Goal: Transaction & Acquisition: Purchase product/service

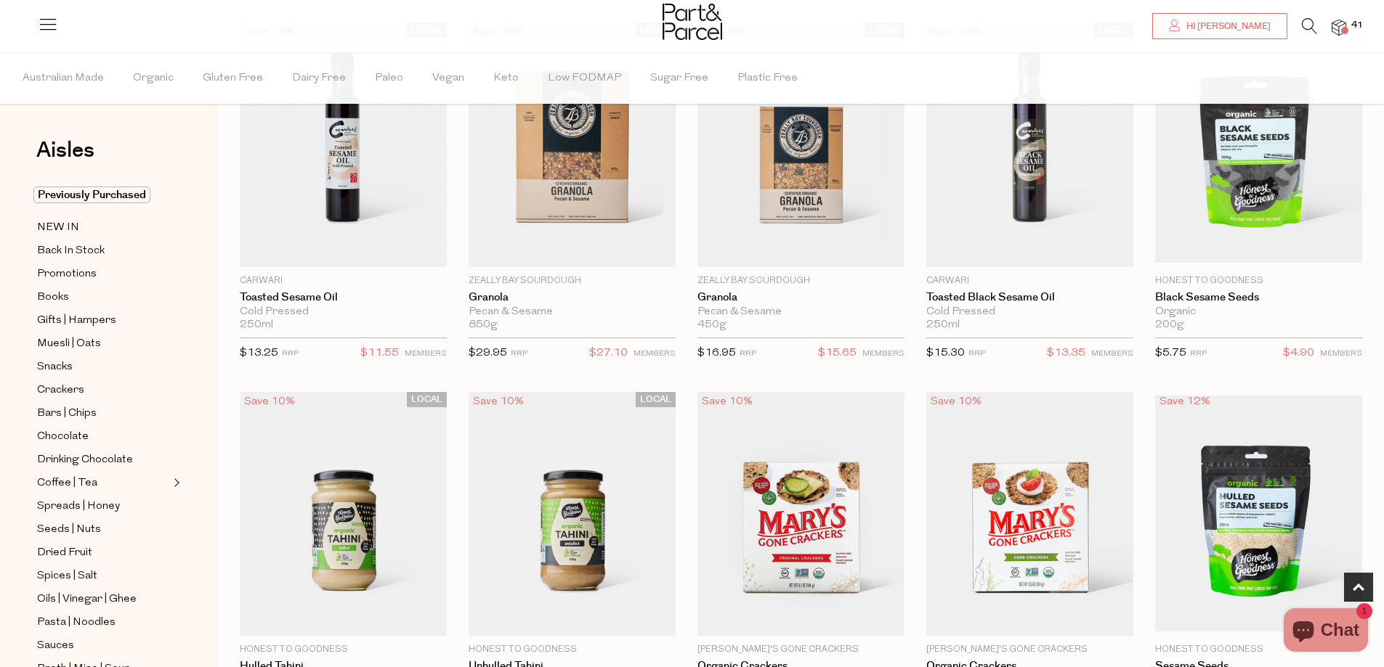
click at [1337, 25] on img at bounding box center [1338, 28] width 15 height 17
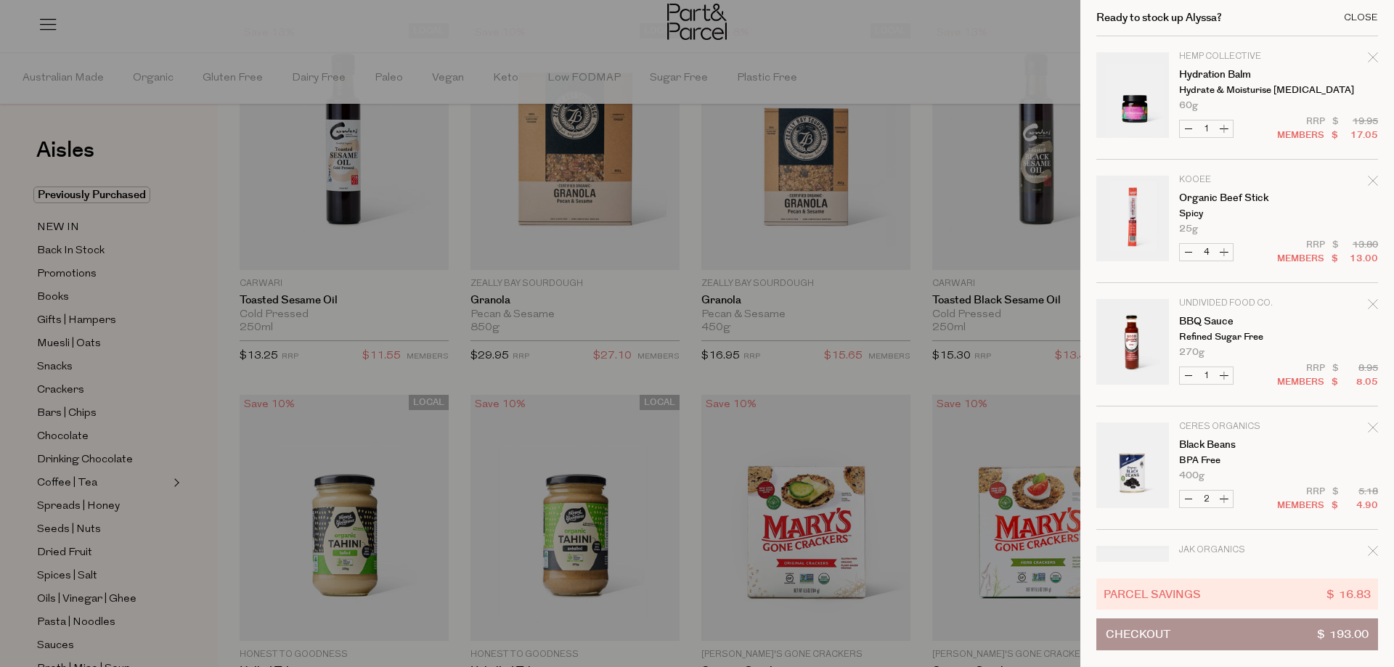
click at [1350, 15] on div "Close" at bounding box center [1361, 17] width 34 height 9
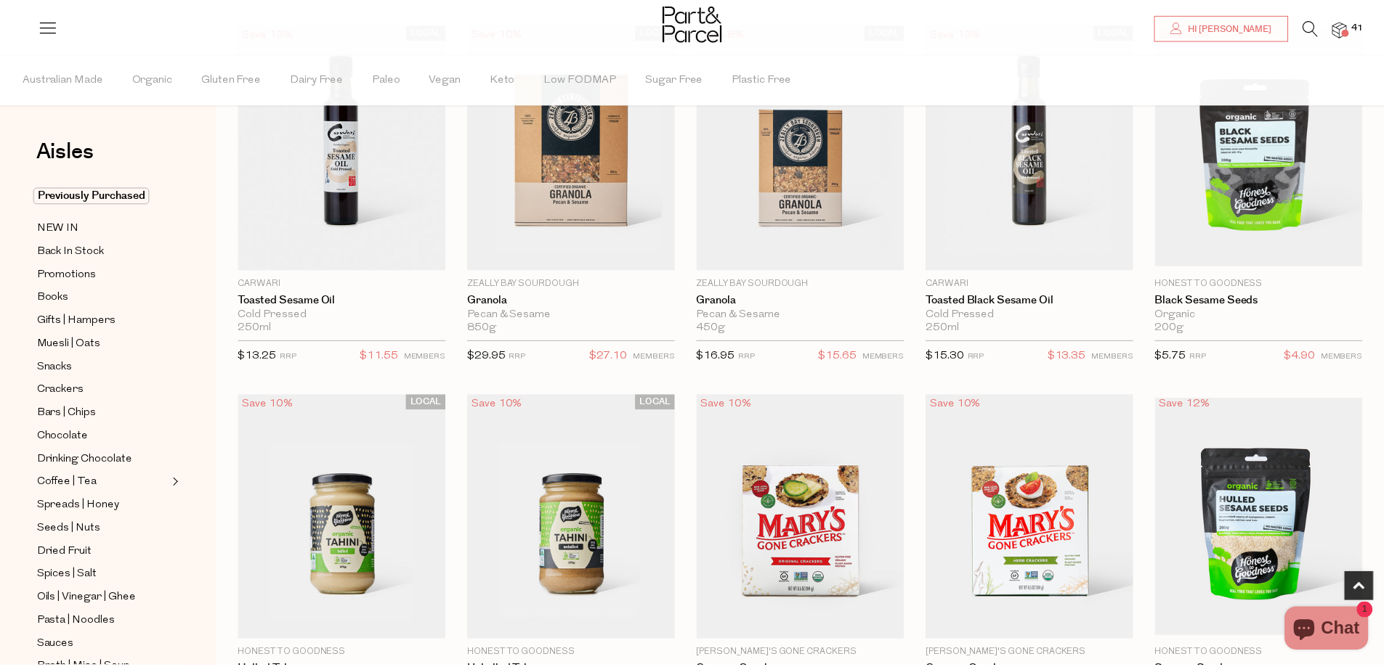
scroll to position [508, 0]
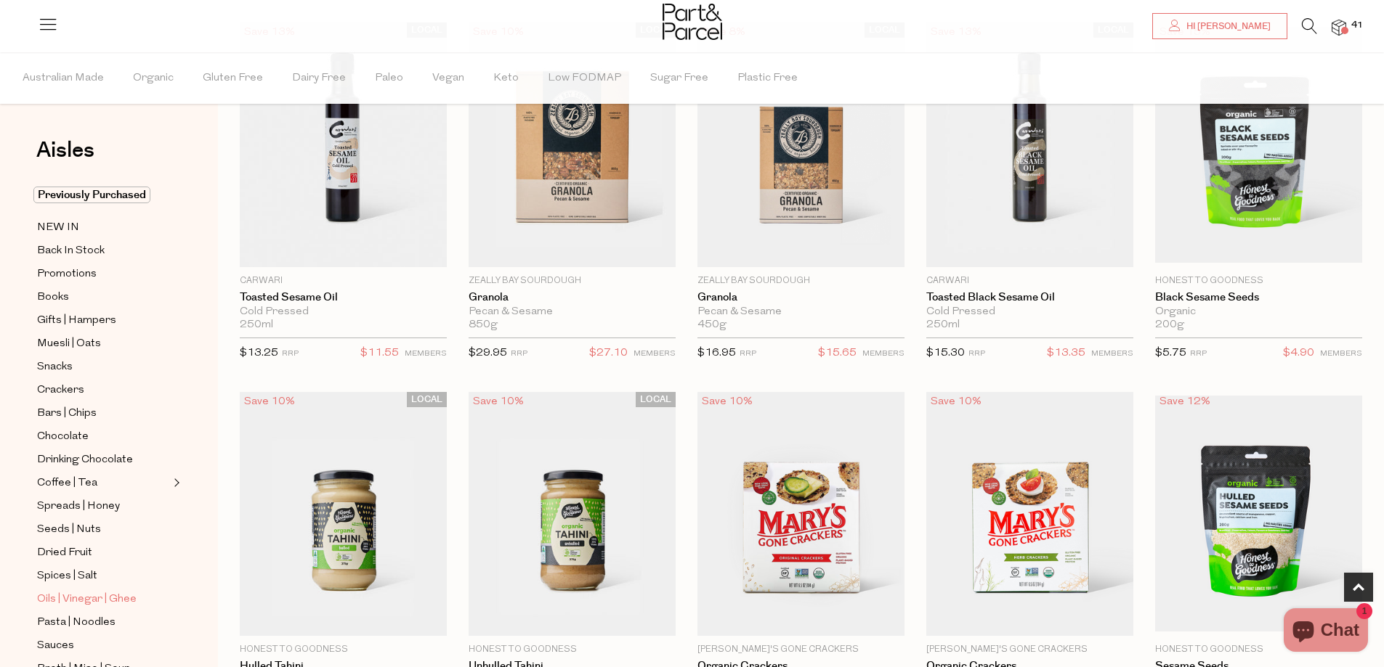
click at [46, 591] on span "Oils | Vinegar | Ghee" at bounding box center [87, 599] width 100 height 17
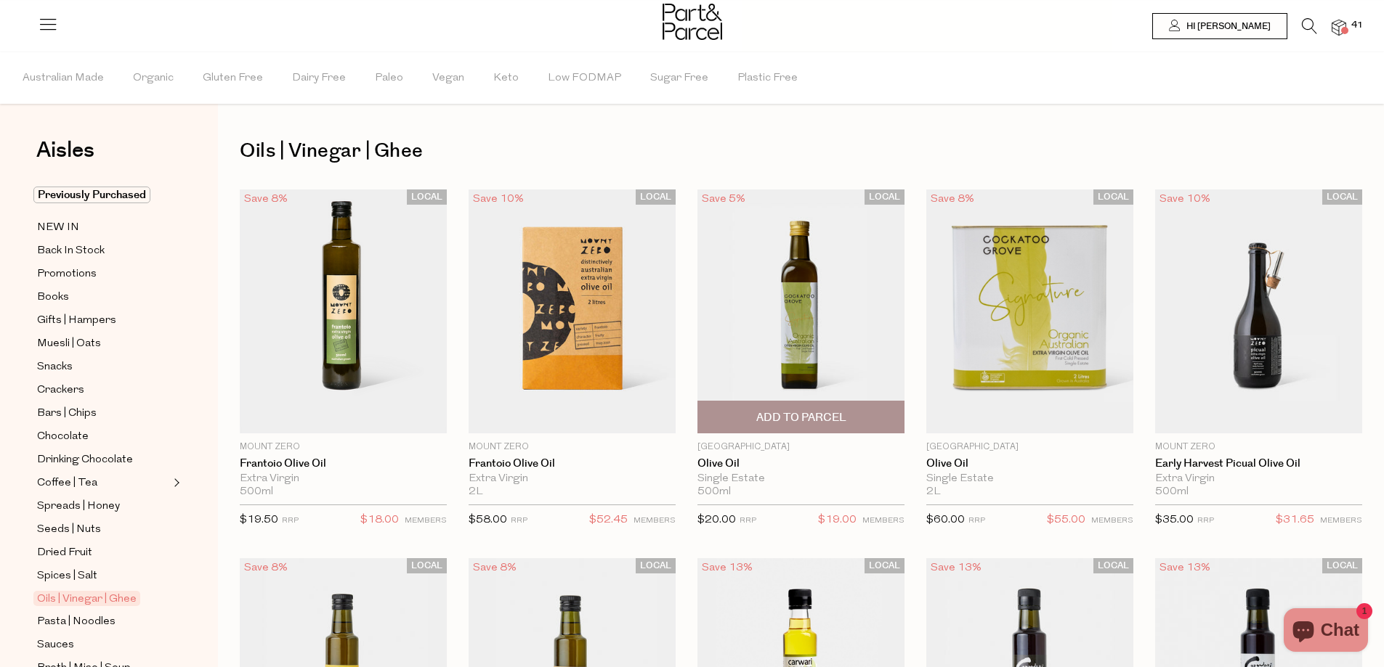
click at [825, 426] on span "Add To Parcel" at bounding box center [801, 417] width 90 height 15
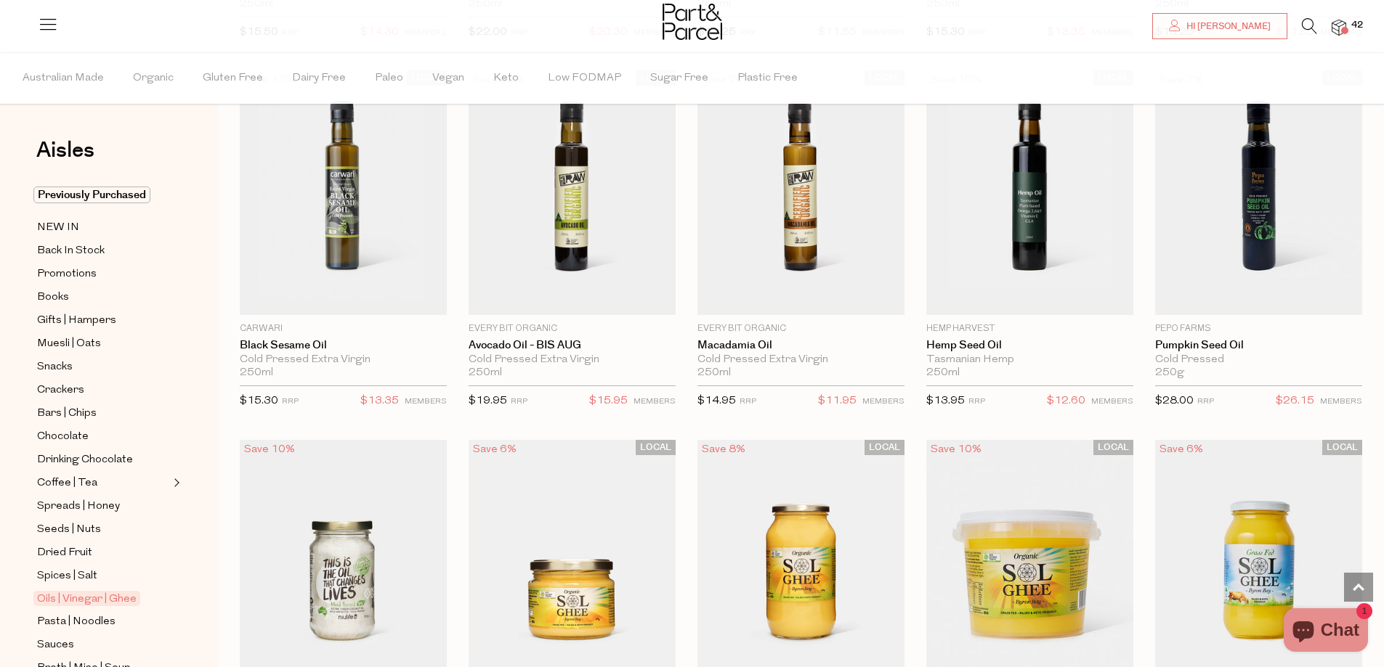
scroll to position [944, 0]
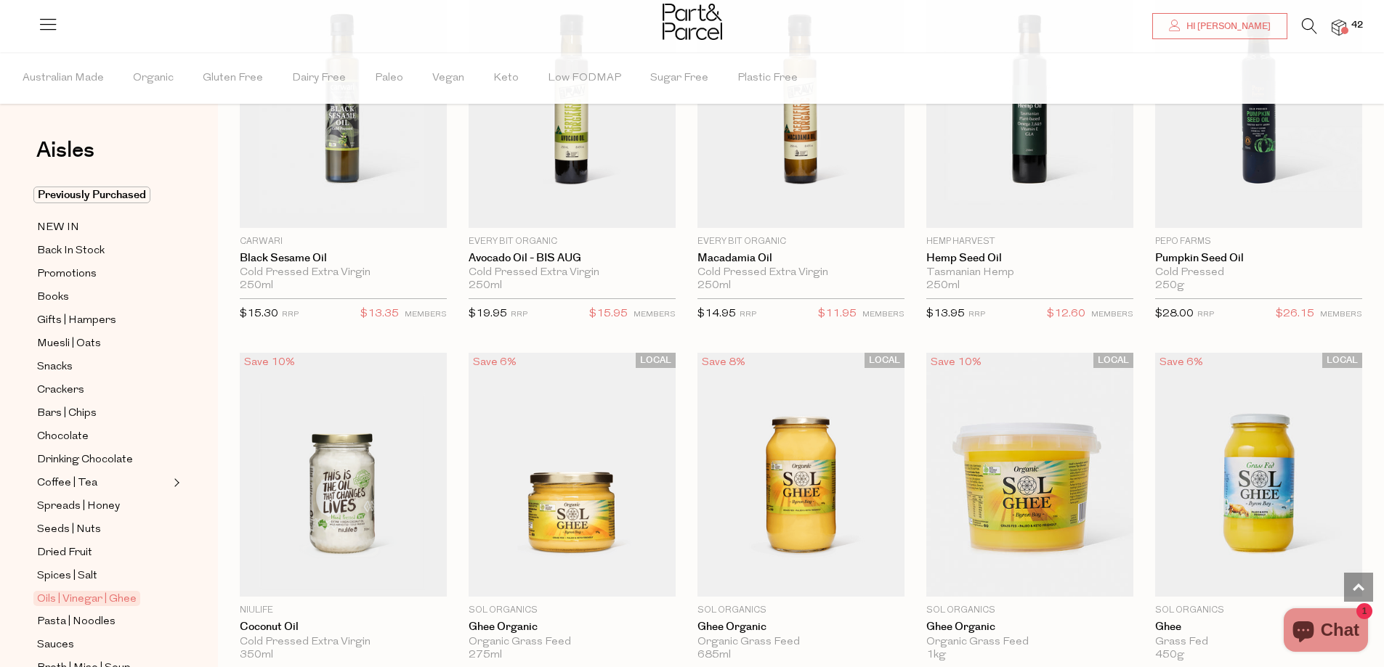
click at [1311, 30] on icon at bounding box center [1309, 26] width 15 height 16
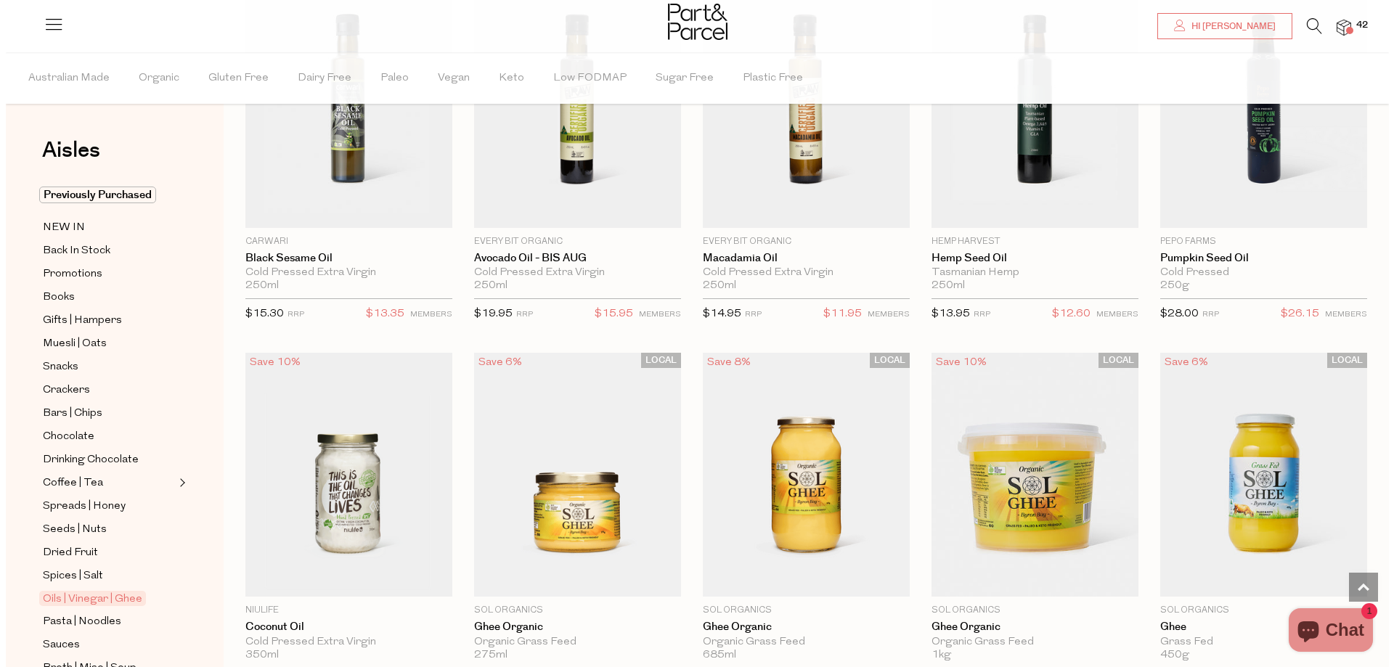
scroll to position [949, 0]
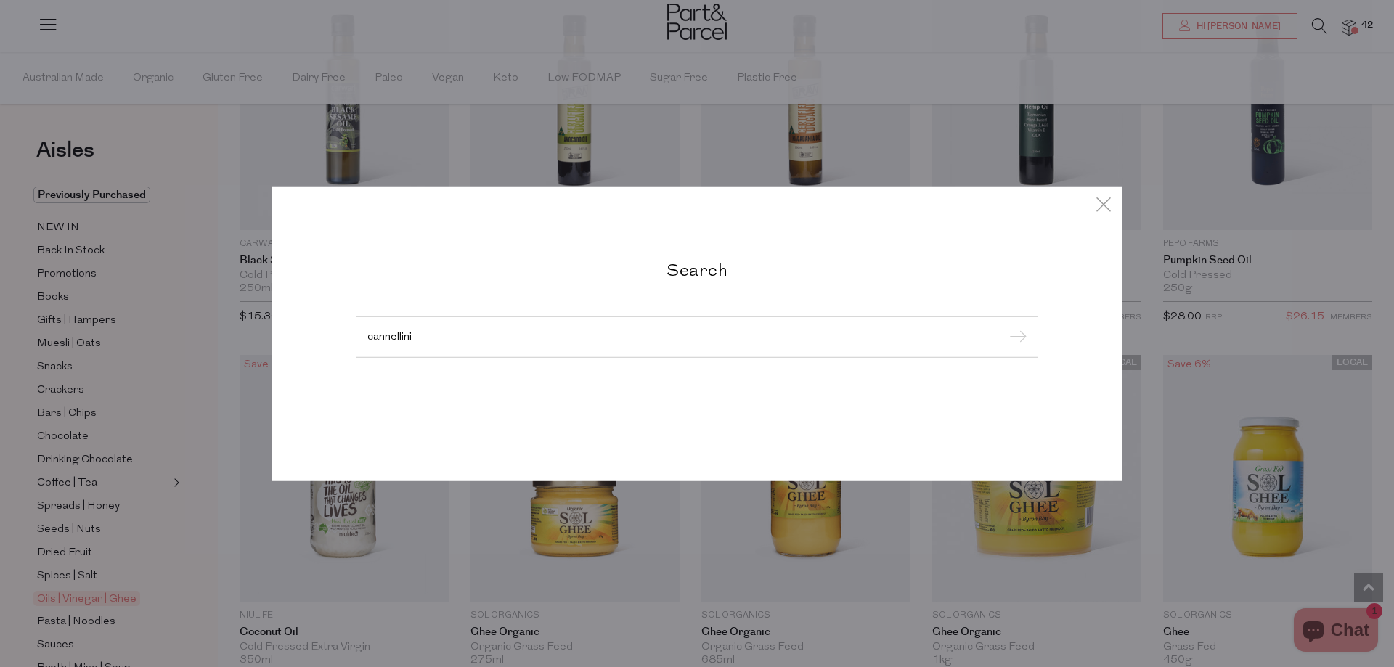
type input "cannellini"
click at [1005, 327] on input "submit" at bounding box center [1016, 338] width 22 height 22
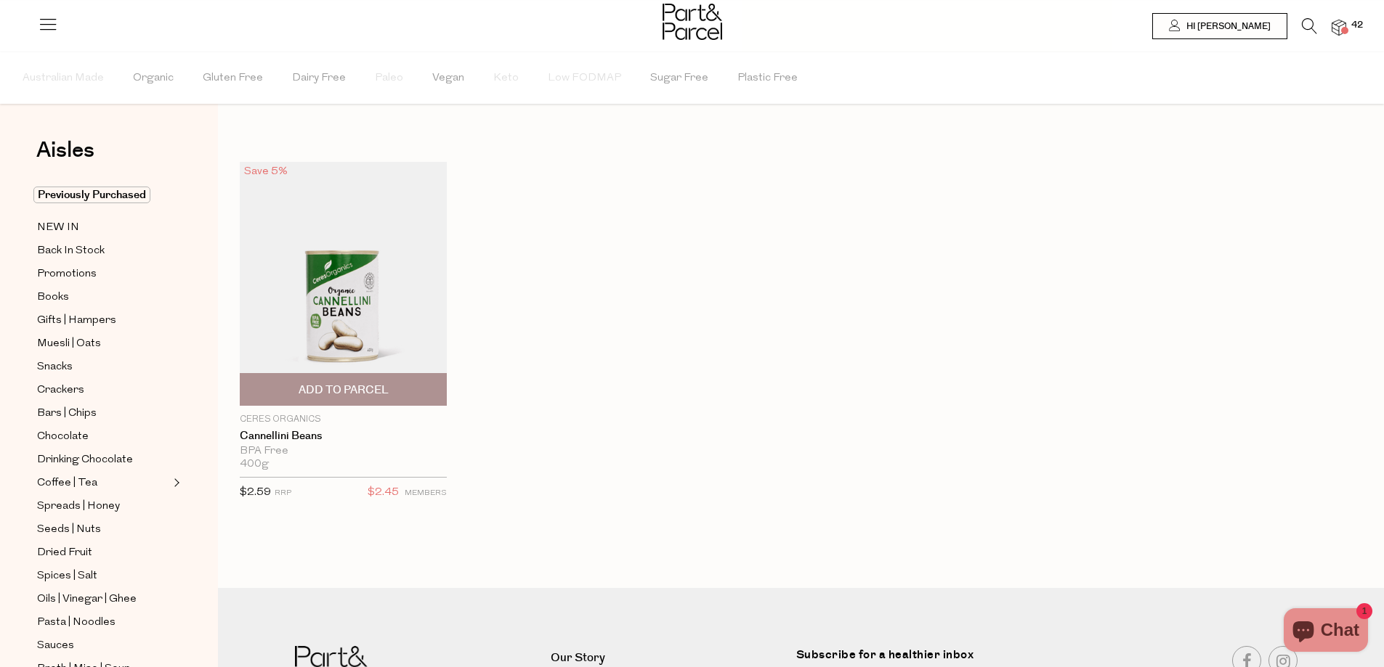
click at [353, 386] on span "Add To Parcel" at bounding box center [344, 390] width 90 height 15
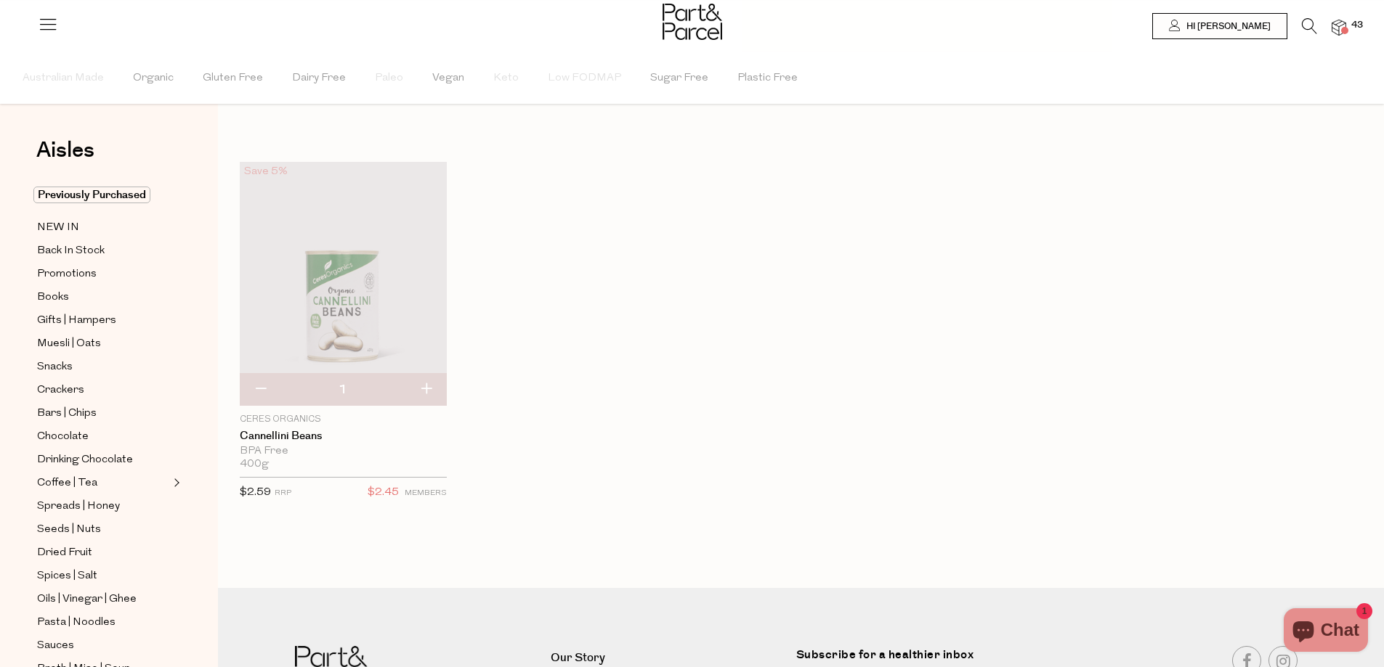
click at [431, 389] on button "button" at bounding box center [425, 390] width 41 height 32
type input "2"
click at [97, 614] on span "Pasta | Noodles" at bounding box center [76, 622] width 78 height 17
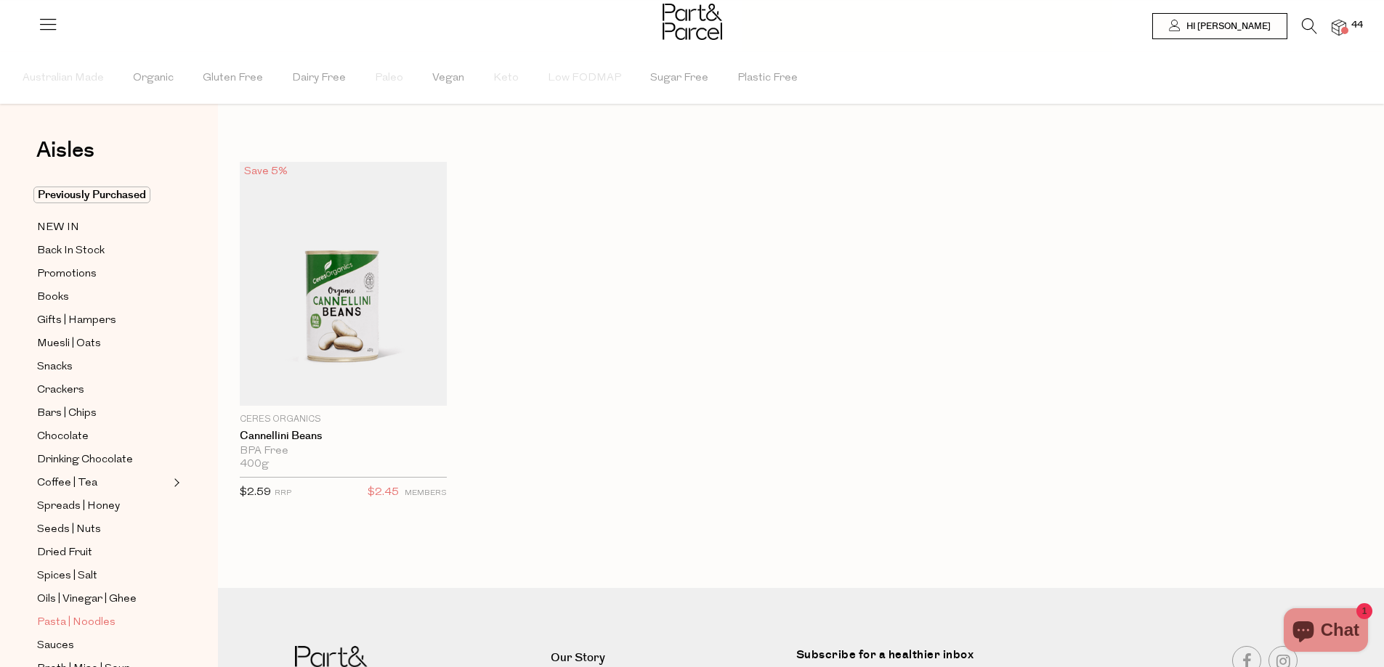
type input "2"
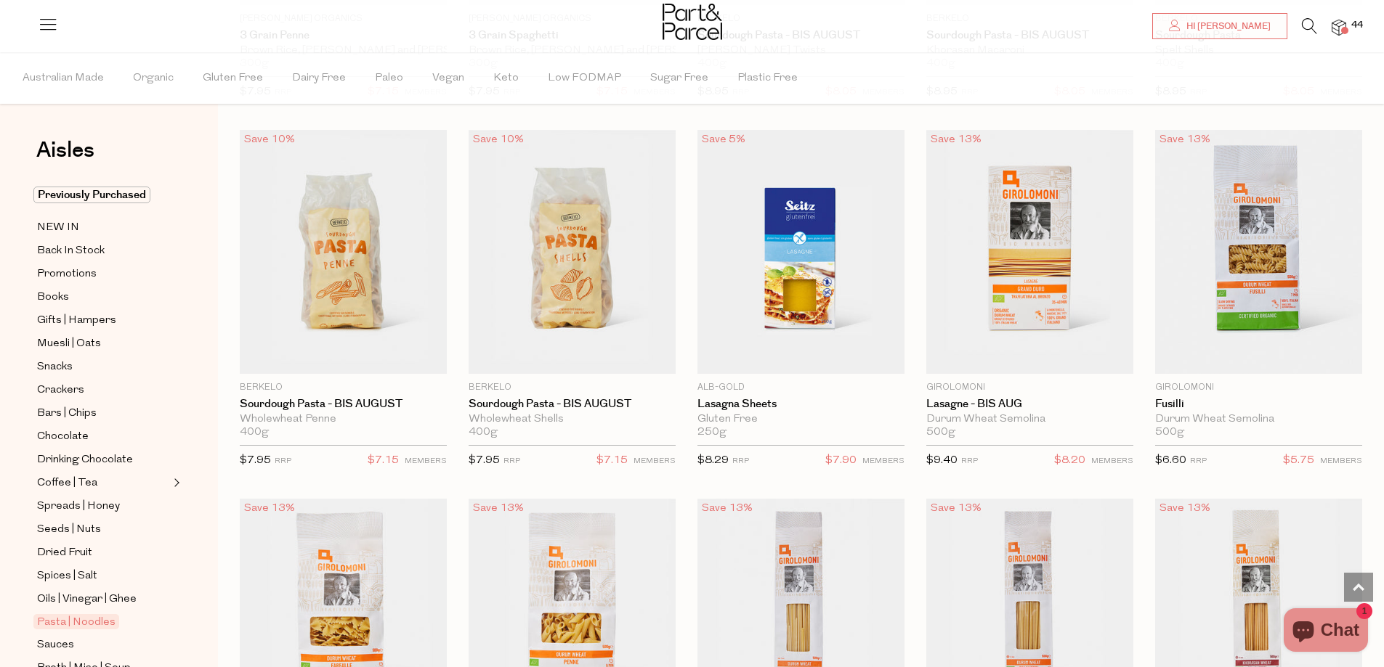
scroll to position [1598, 0]
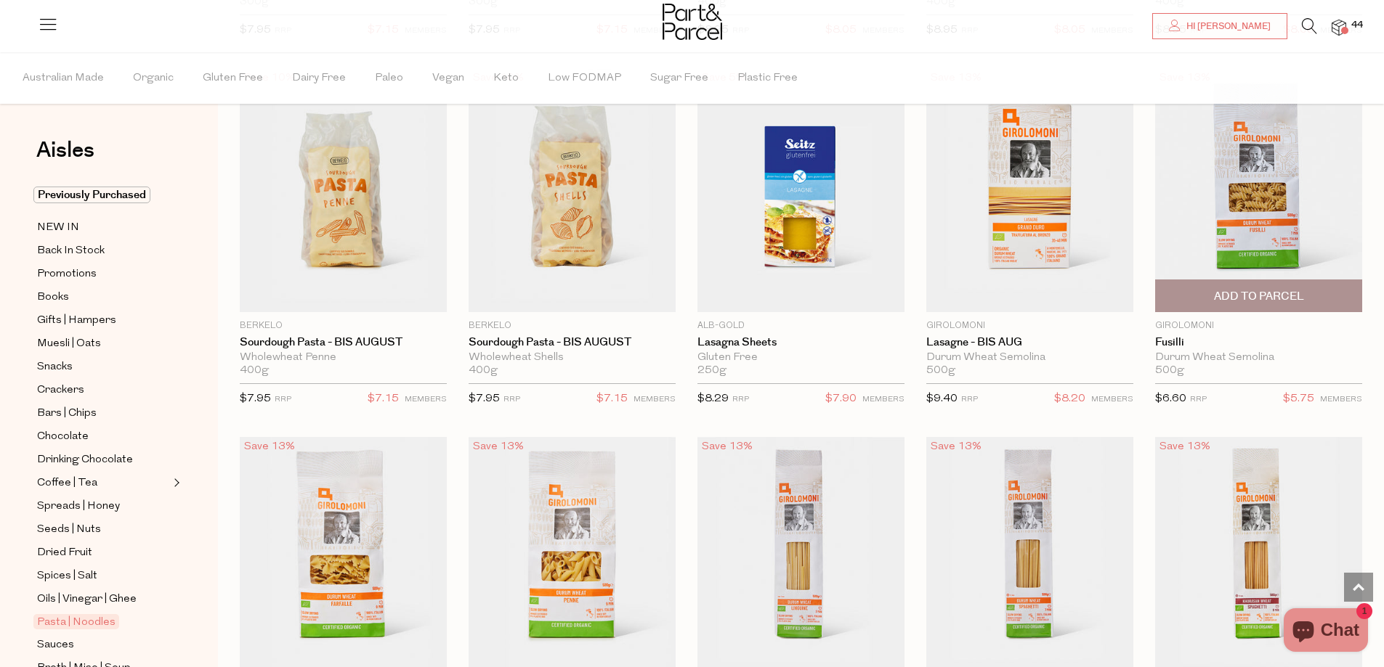
click at [1279, 290] on span "Add To Parcel" at bounding box center [1259, 296] width 90 height 15
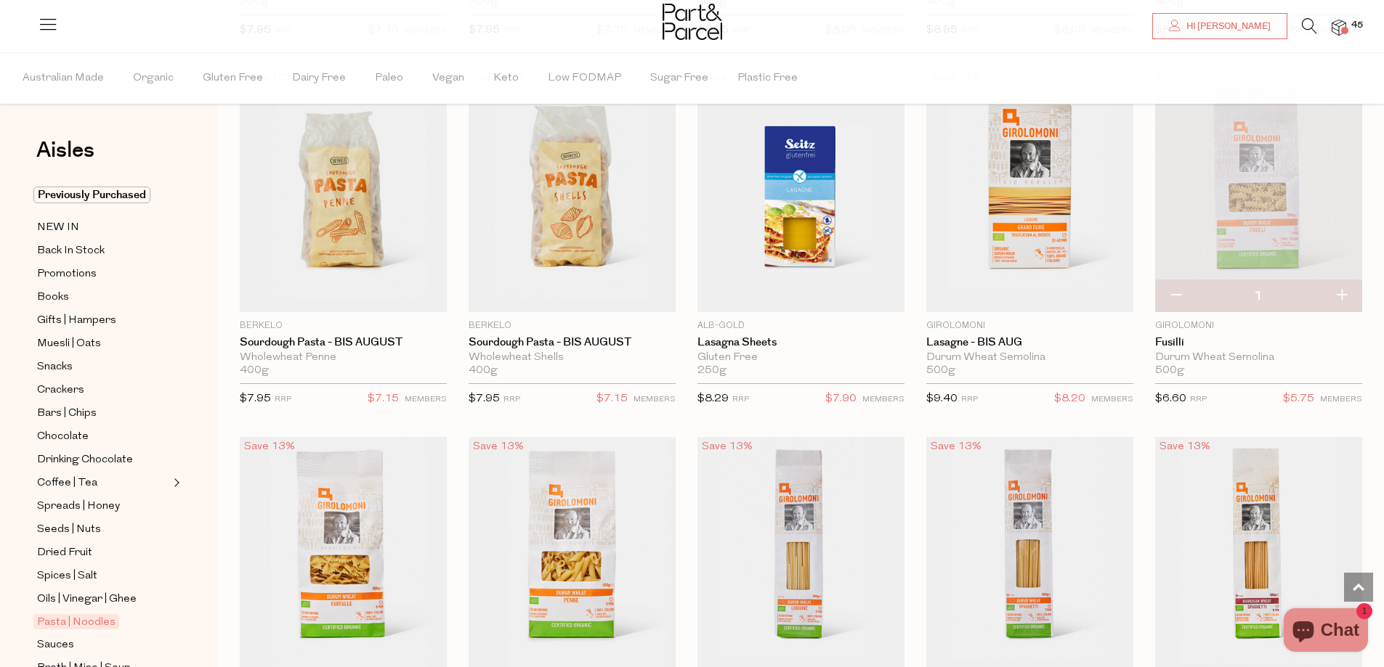
click at [1345, 293] on button "button" at bounding box center [1340, 296] width 41 height 32
type input "2"
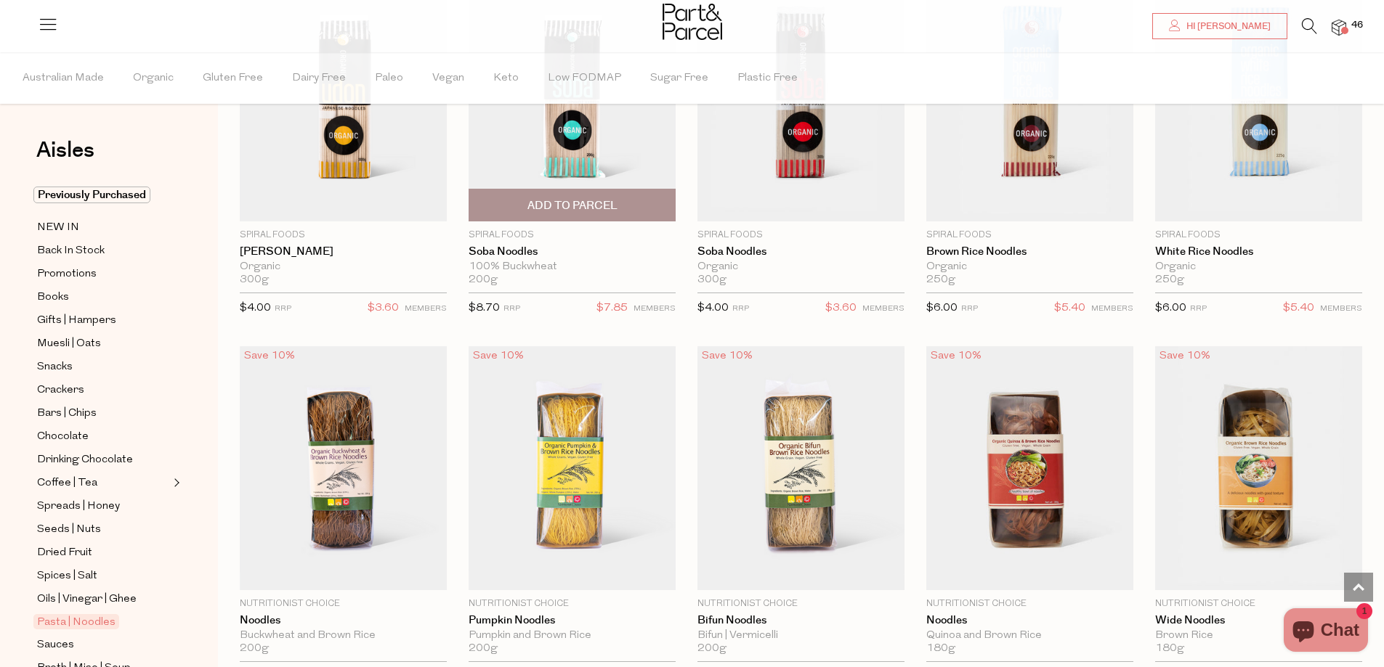
scroll to position [2978, 0]
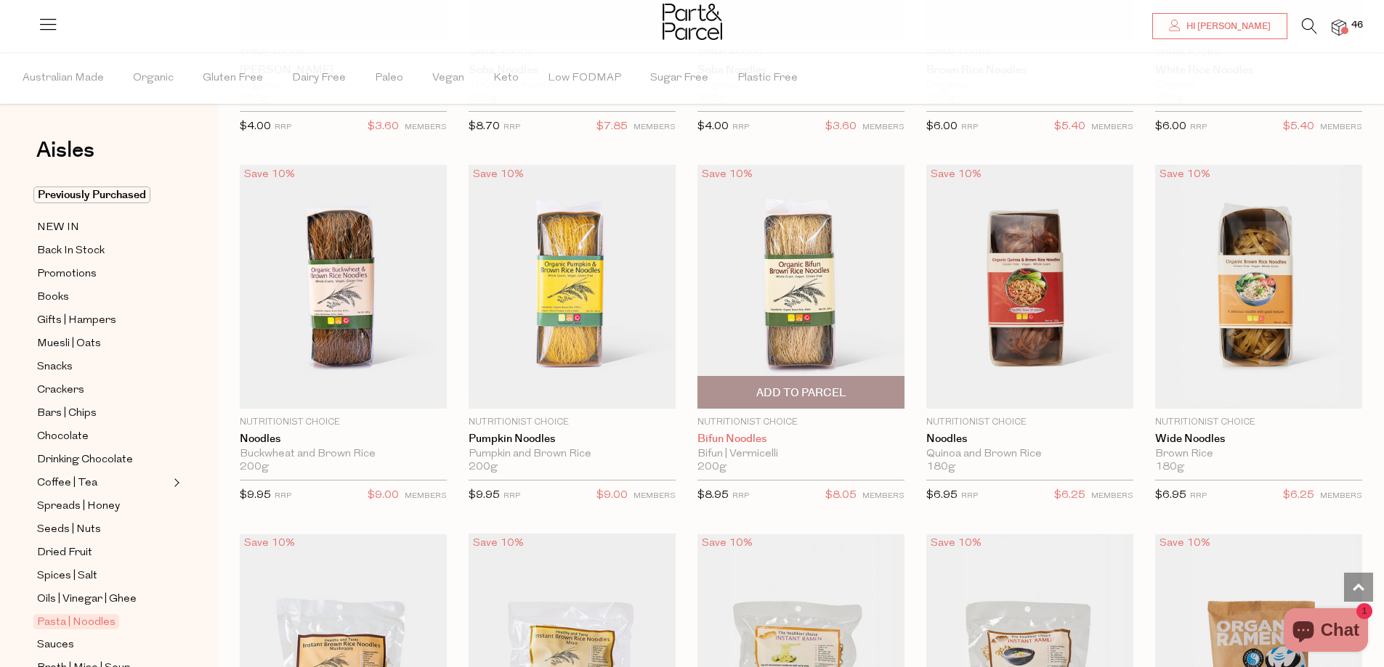
click at [754, 433] on link "Bifun Noodles" at bounding box center [800, 439] width 207 height 13
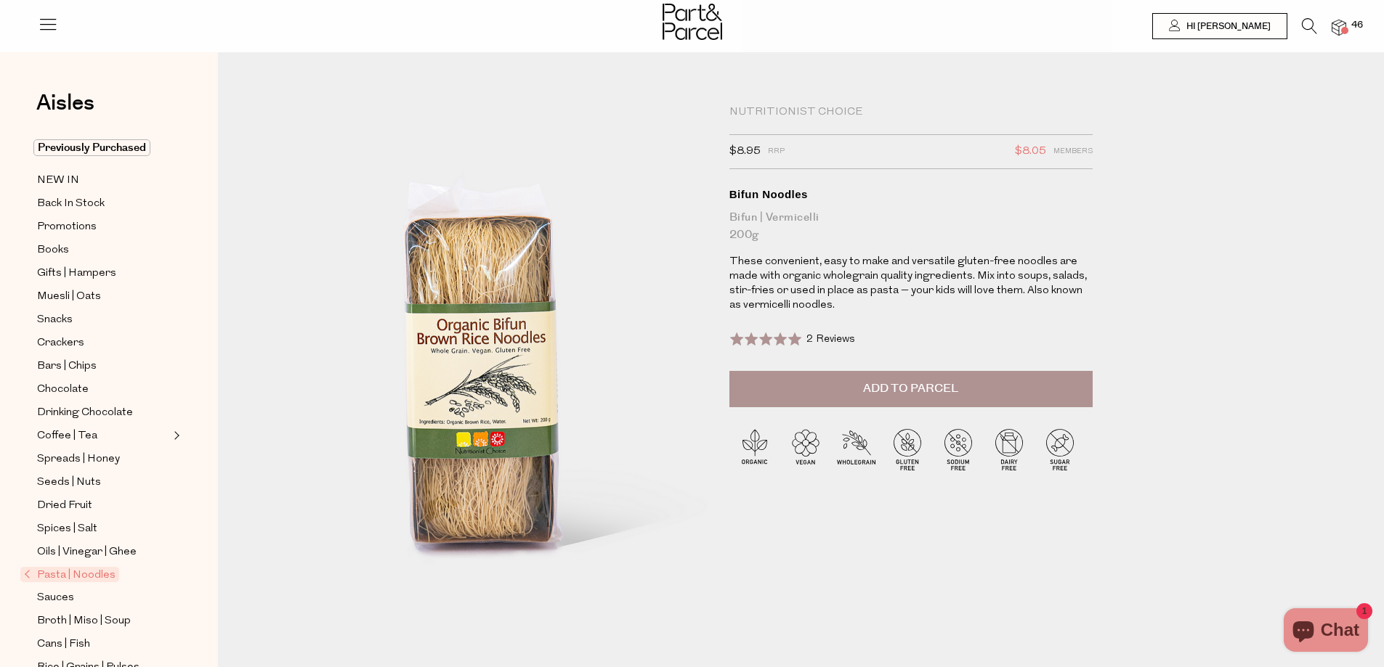
click at [959, 397] on button "Add to Parcel" at bounding box center [910, 389] width 363 height 36
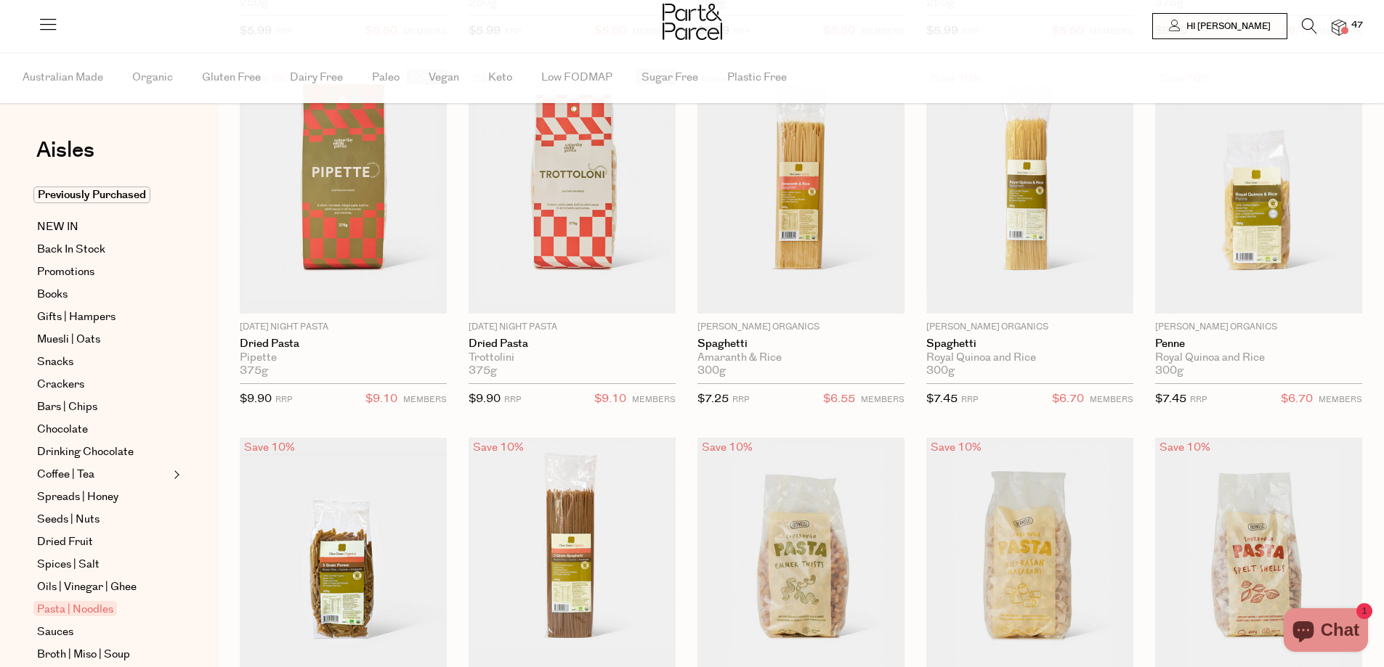
type input "2"
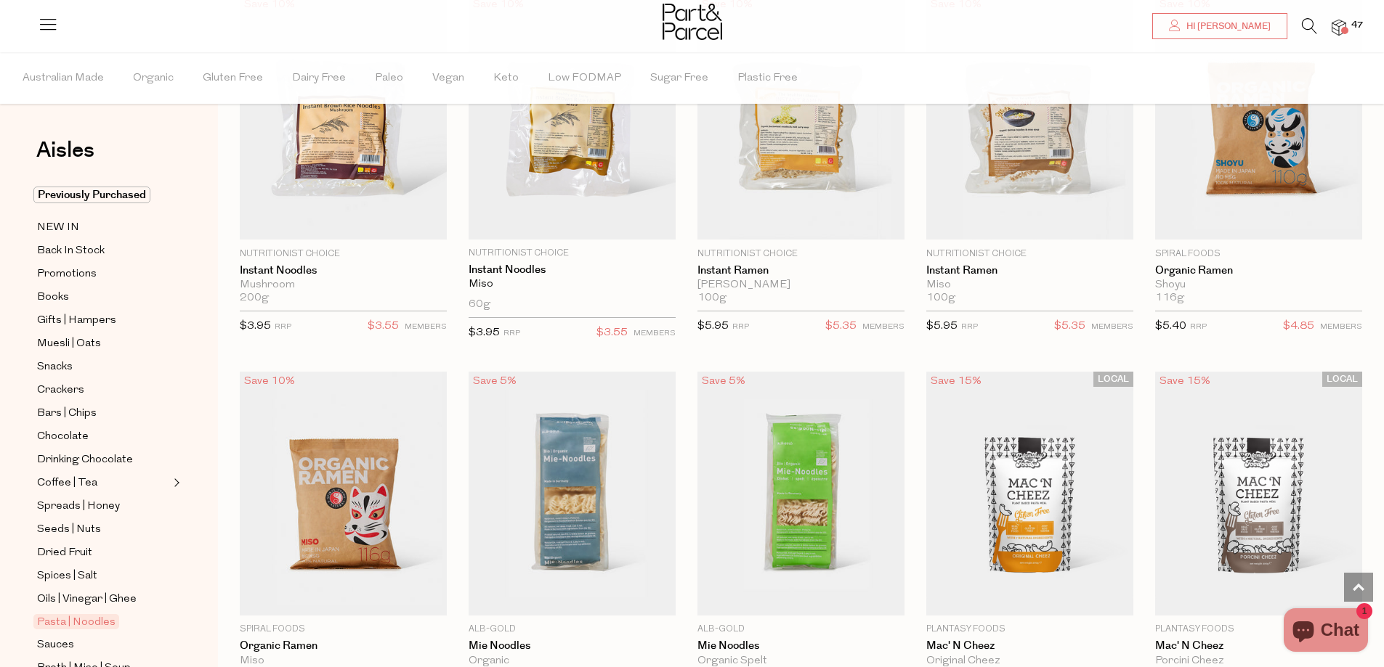
scroll to position [3613, 0]
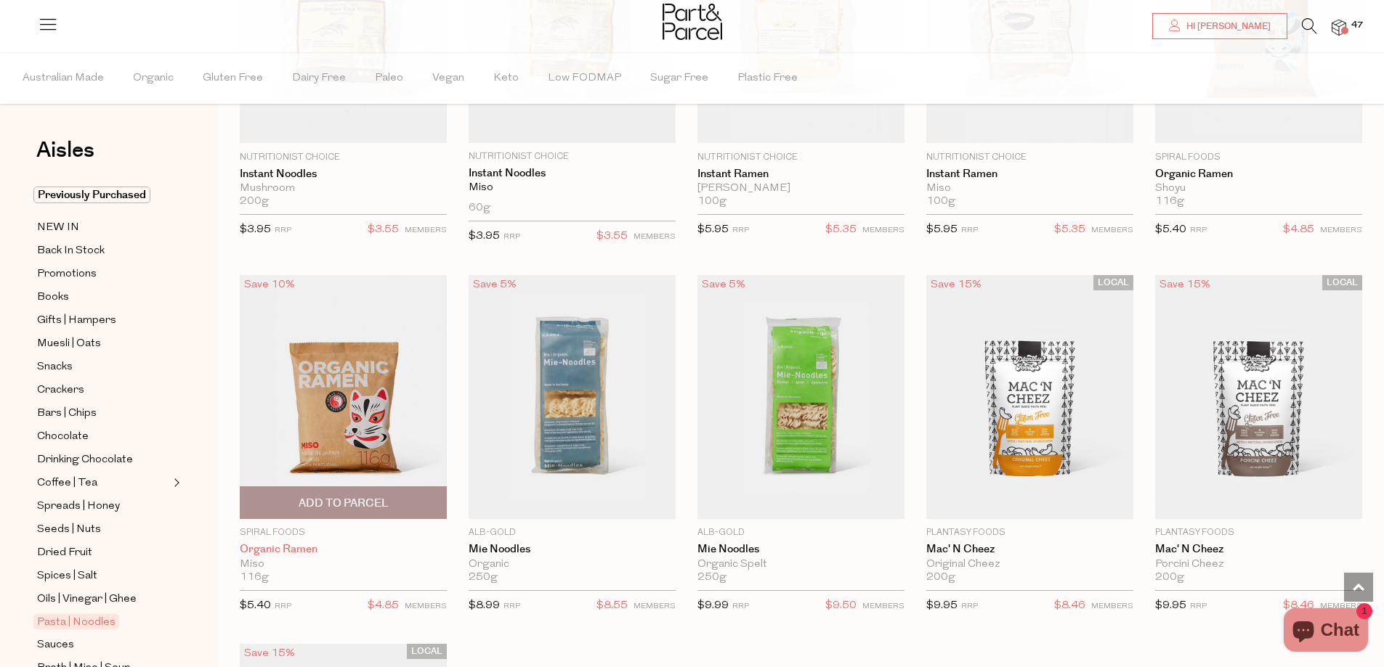
click at [285, 543] on link "Organic Ramen" at bounding box center [343, 549] width 207 height 13
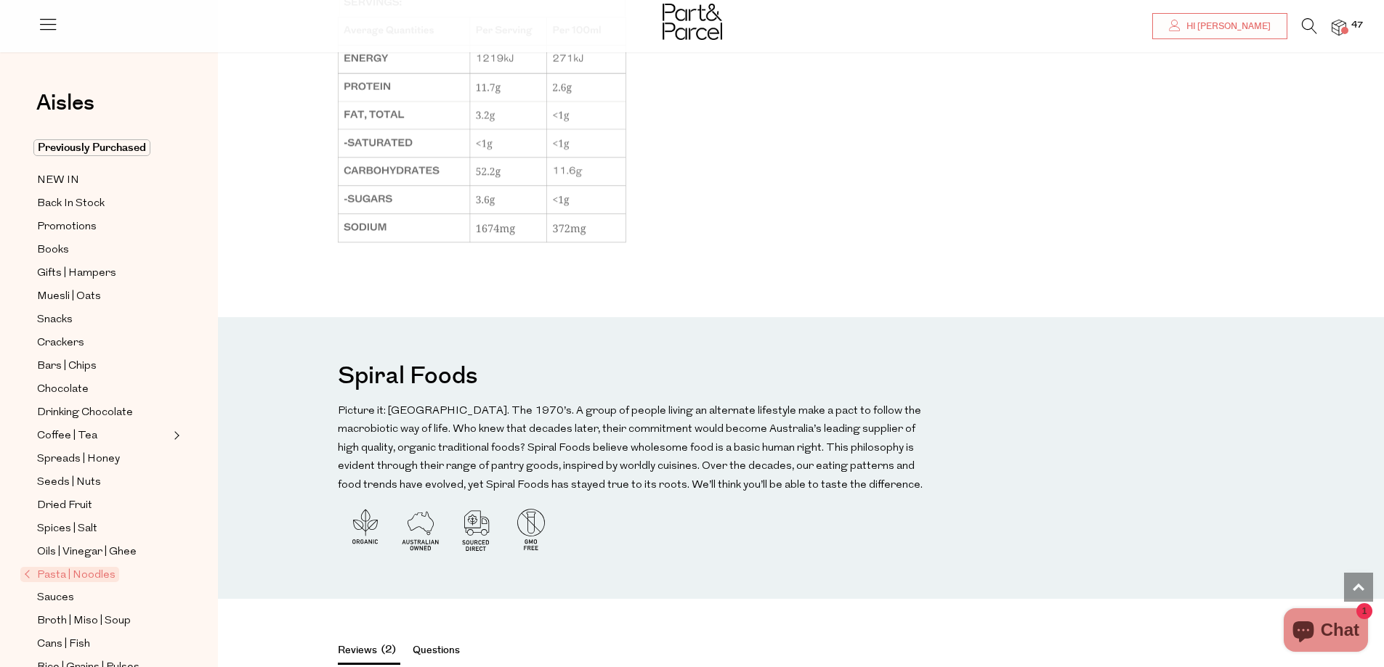
scroll to position [1089, 0]
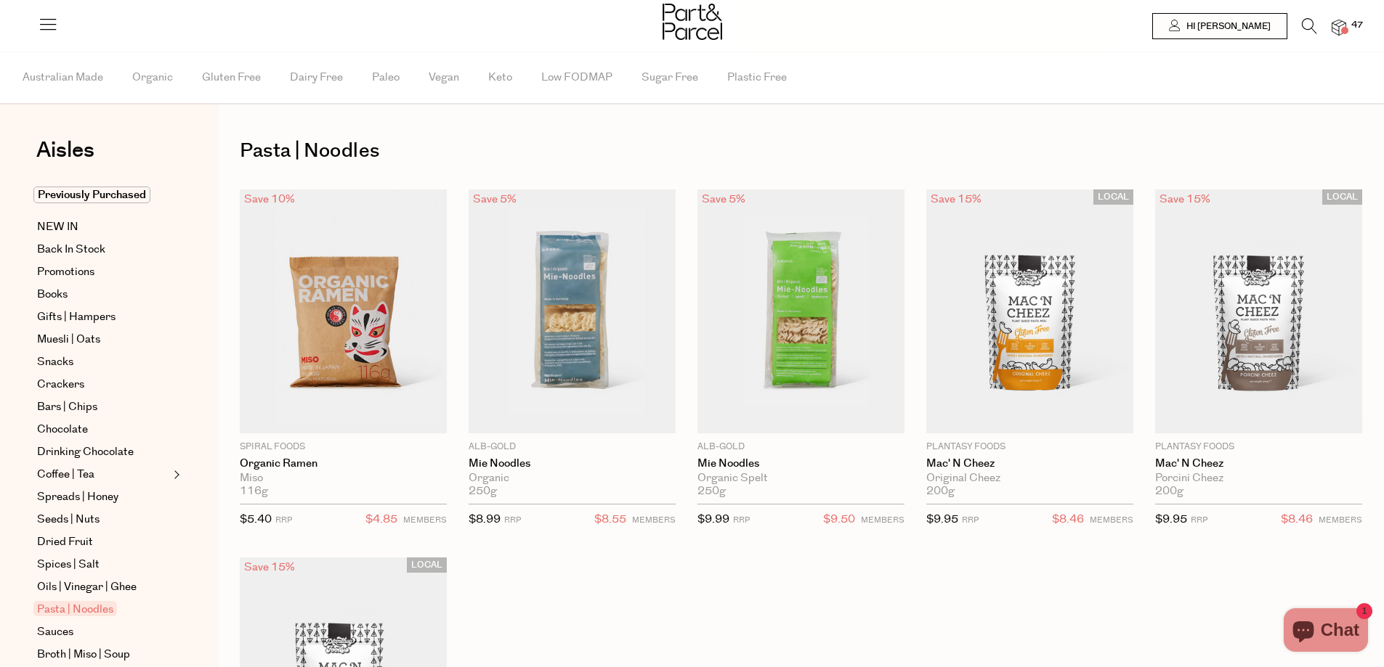
scroll to position [627, 0]
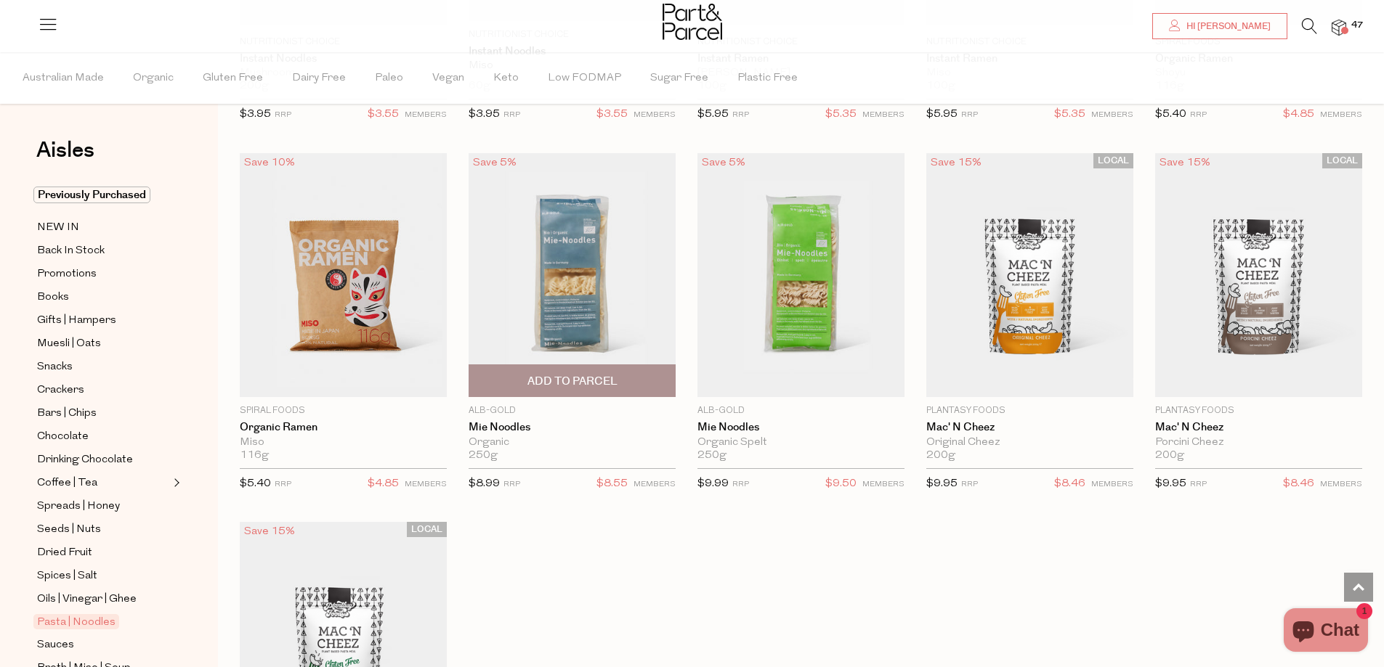
type input "2"
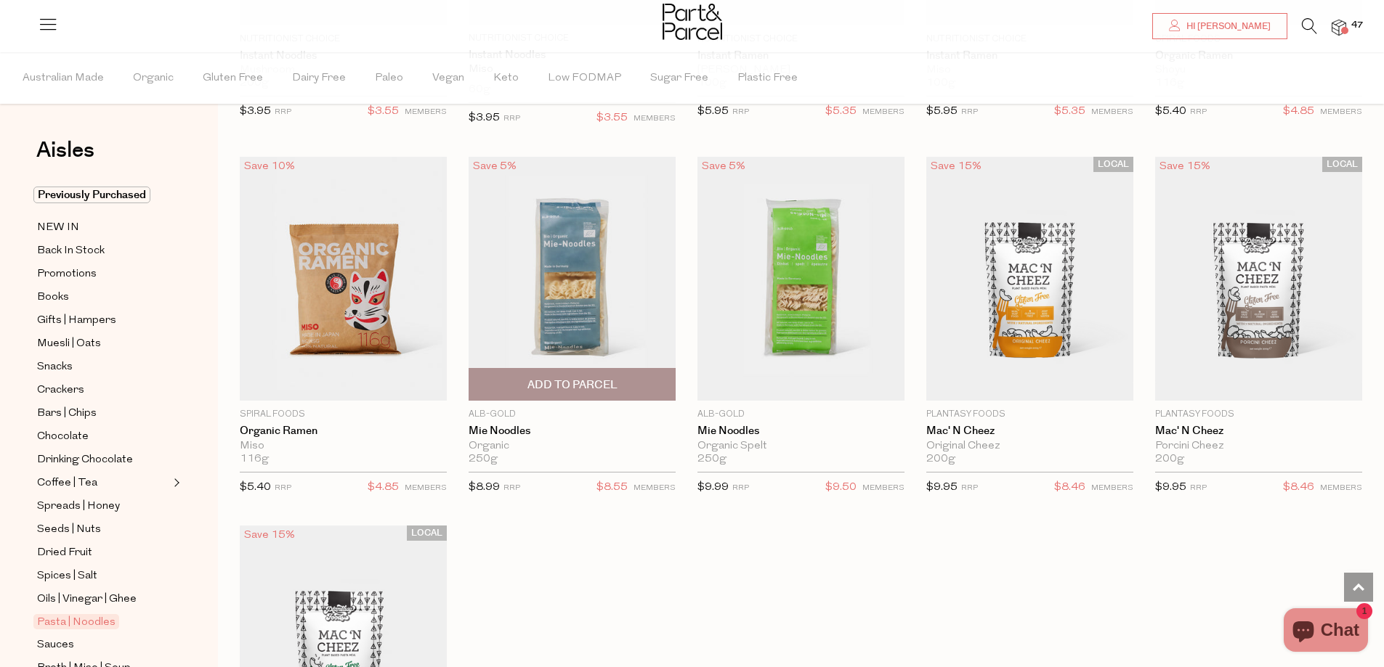
click at [602, 379] on span "Add To Parcel" at bounding box center [572, 385] width 90 height 15
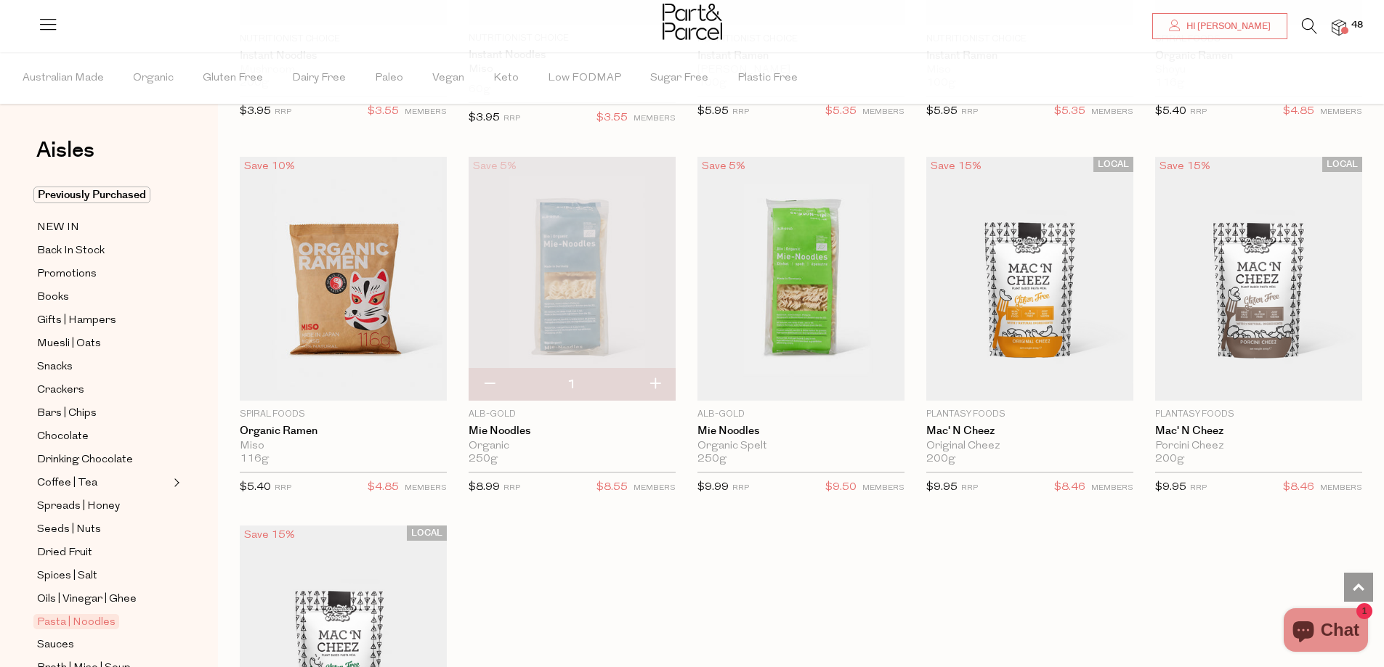
click at [658, 380] on button "button" at bounding box center [654, 385] width 41 height 32
type input "2"
click at [1303, 28] on icon at bounding box center [1309, 26] width 15 height 16
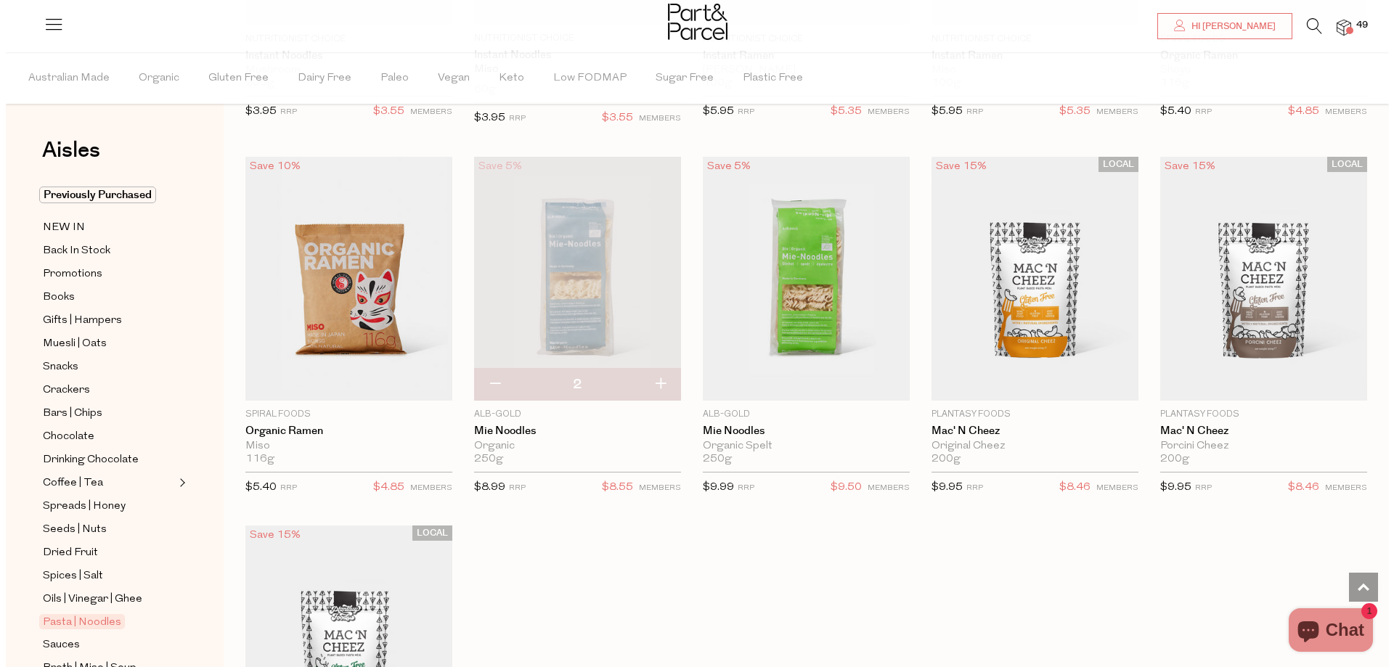
scroll to position [3755, 0]
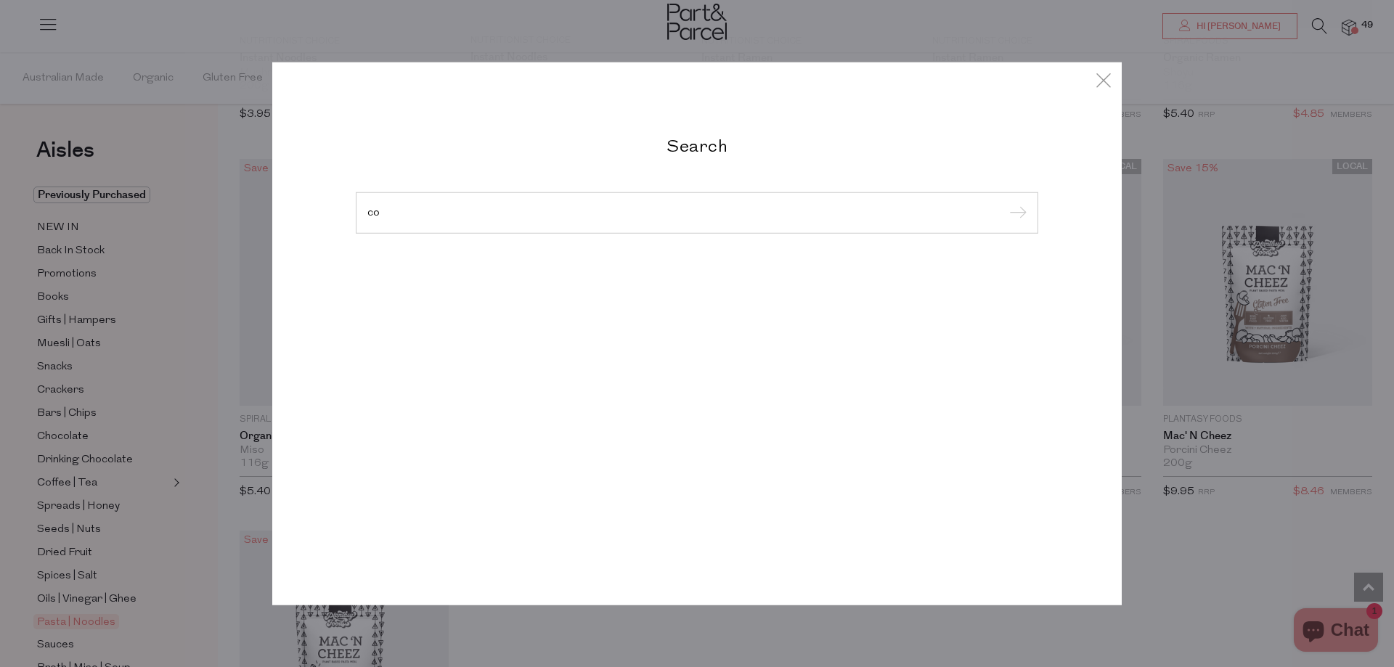
type input "c"
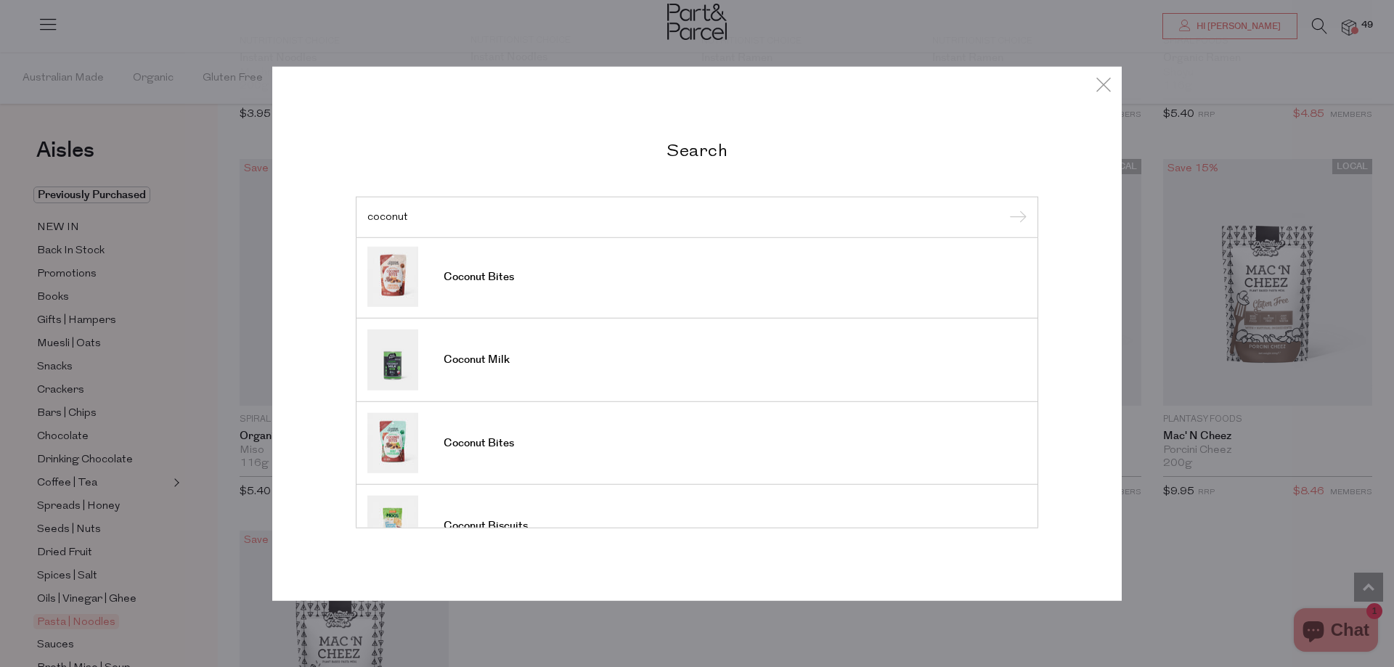
scroll to position [0, 0]
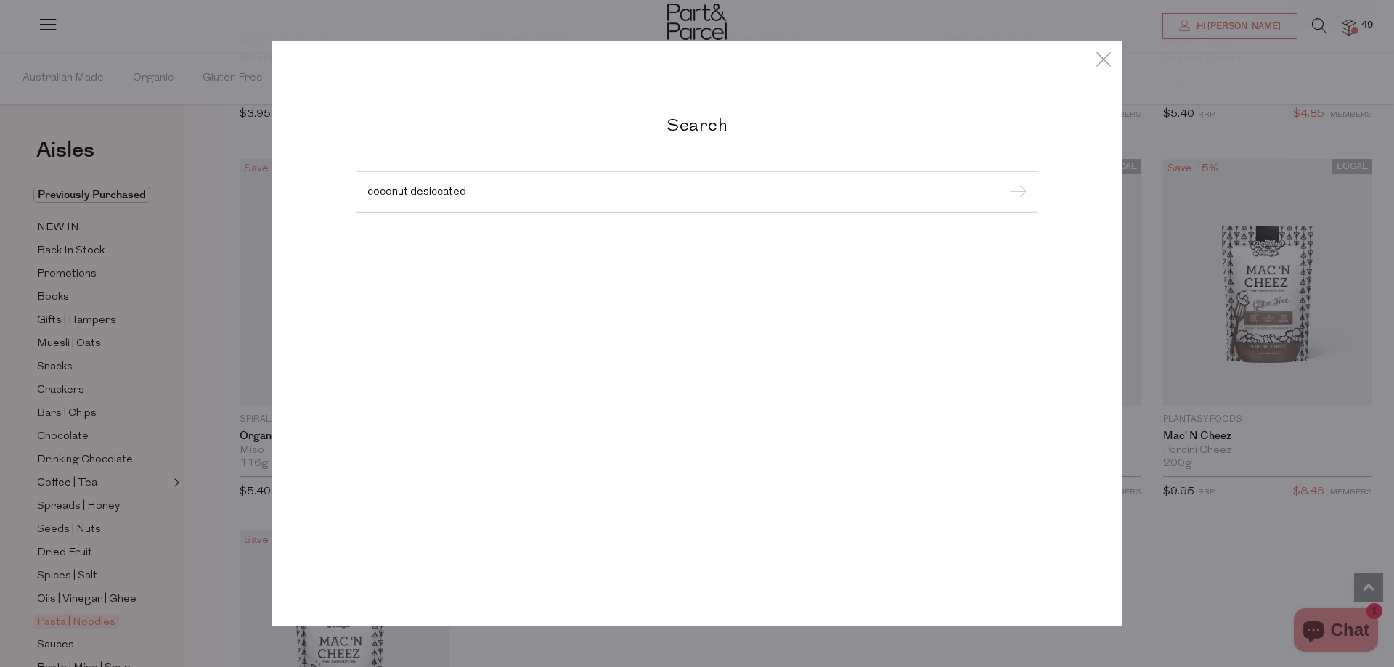
type input "coconut desiccated"
click at [1005, 182] on input "submit" at bounding box center [1016, 193] width 22 height 22
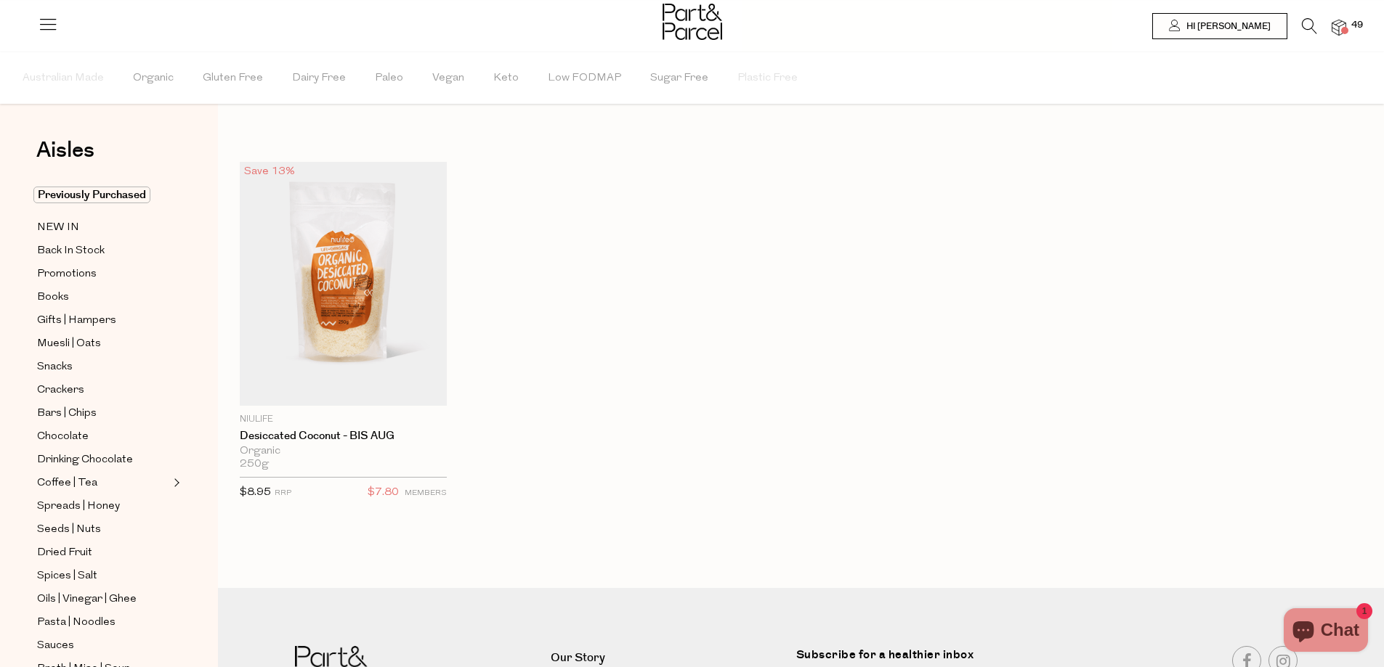
click at [1304, 19] on icon at bounding box center [1309, 26] width 15 height 16
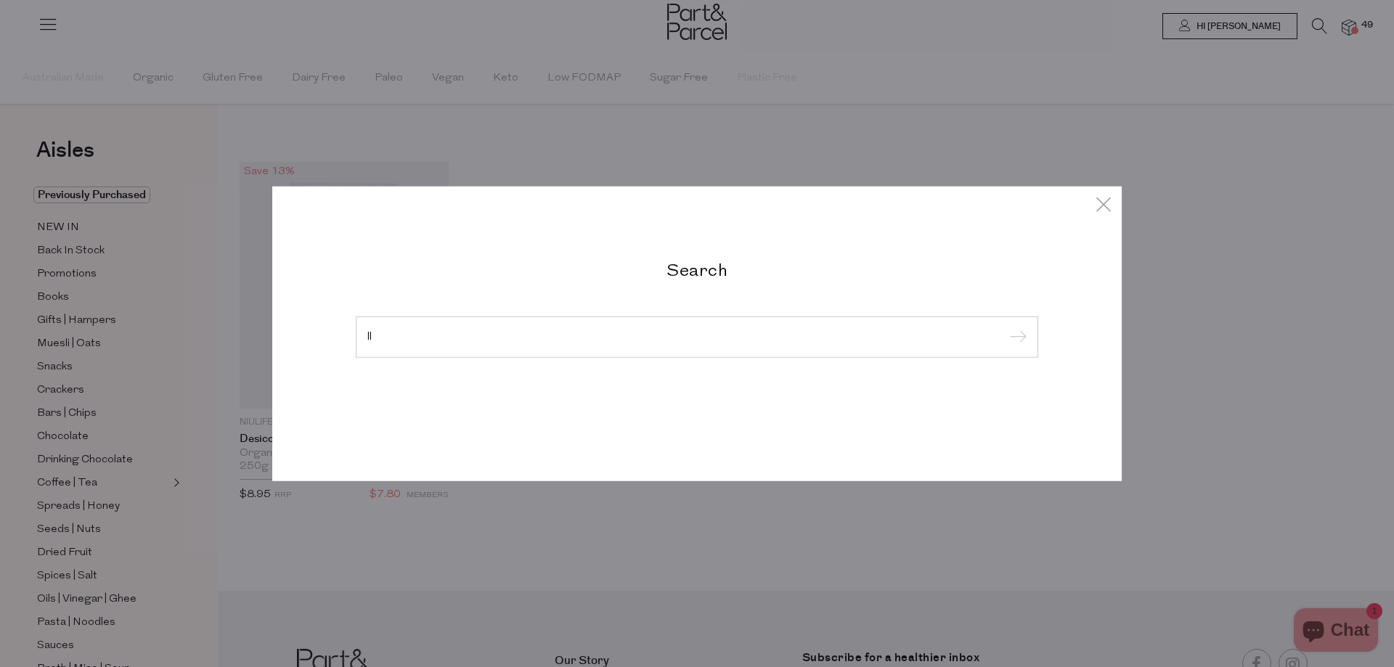
type input "l"
type input "rolled oats"
click at [1005, 327] on input "submit" at bounding box center [1016, 338] width 22 height 22
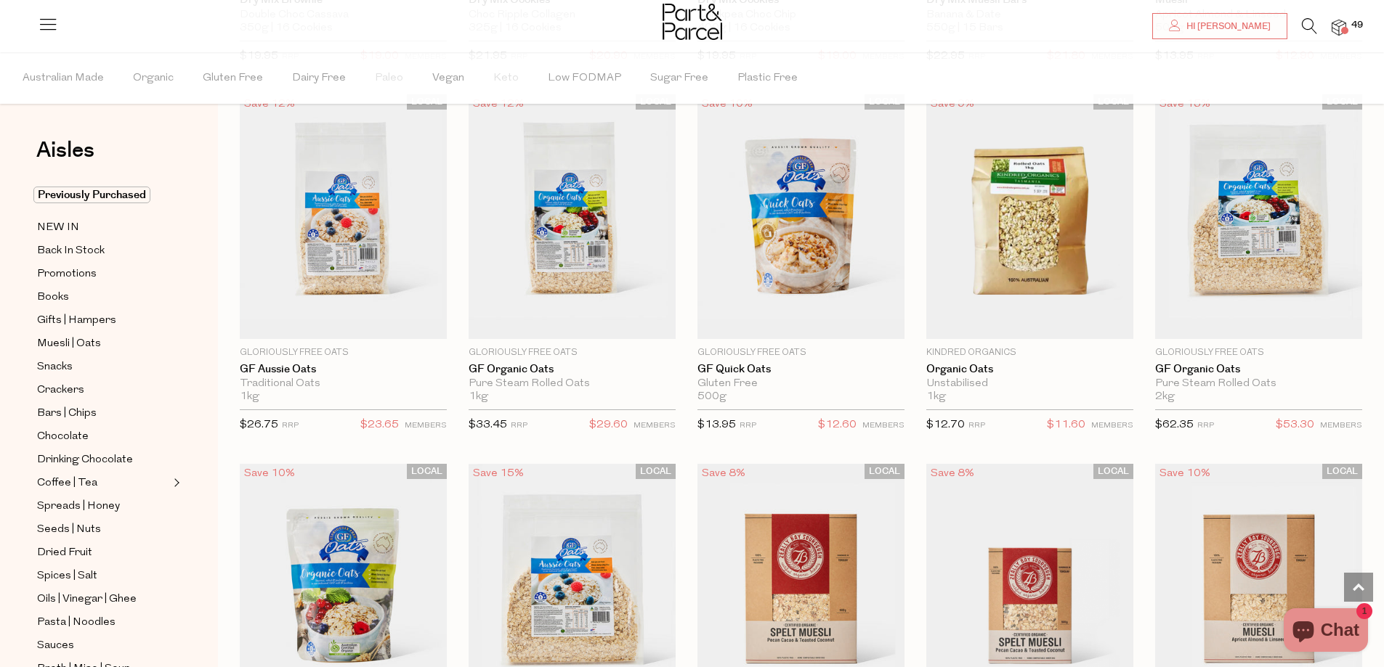
scroll to position [436, 0]
click at [1315, 23] on icon at bounding box center [1309, 26] width 15 height 16
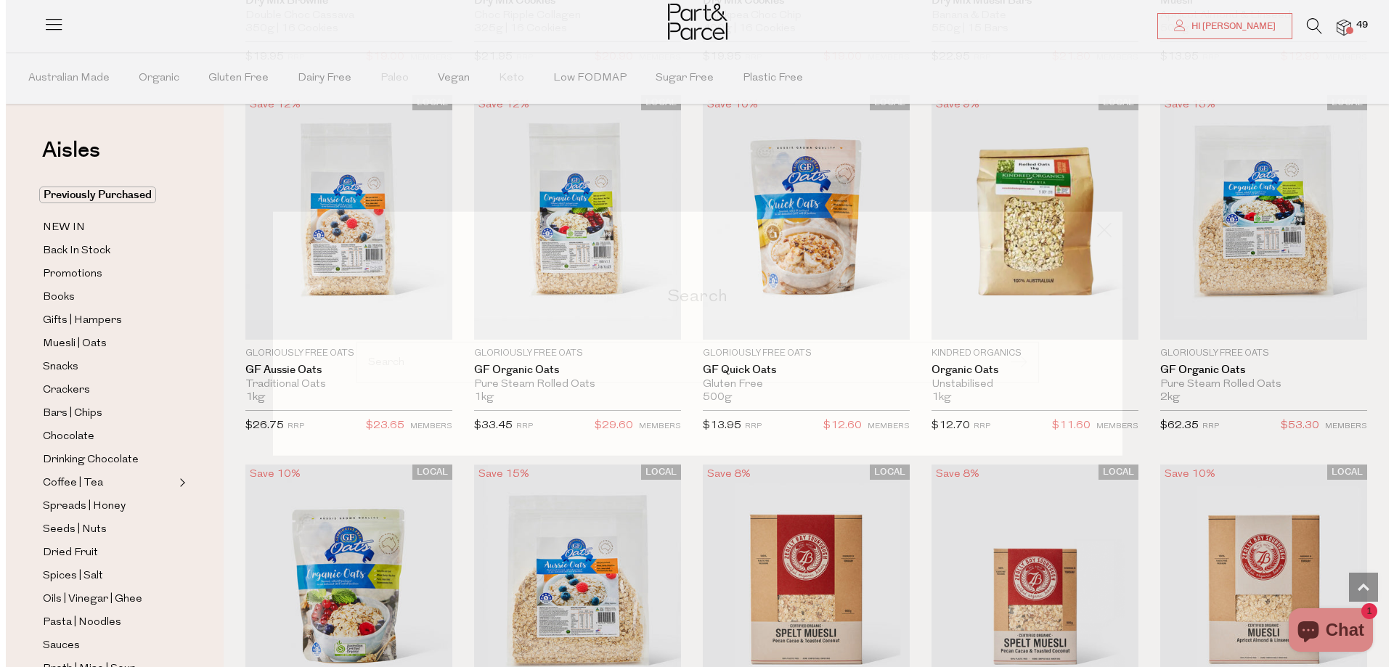
scroll to position [439, 0]
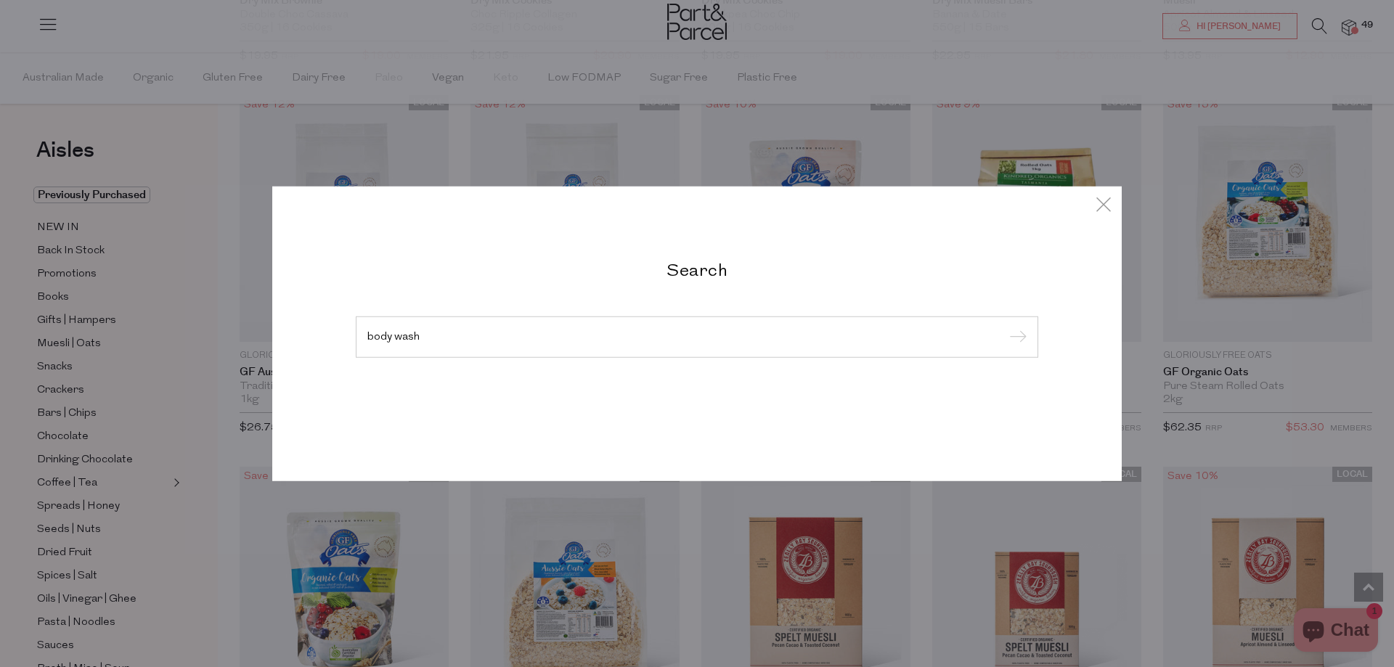
type input "body wash"
click at [1005, 327] on input "submit" at bounding box center [1016, 338] width 22 height 22
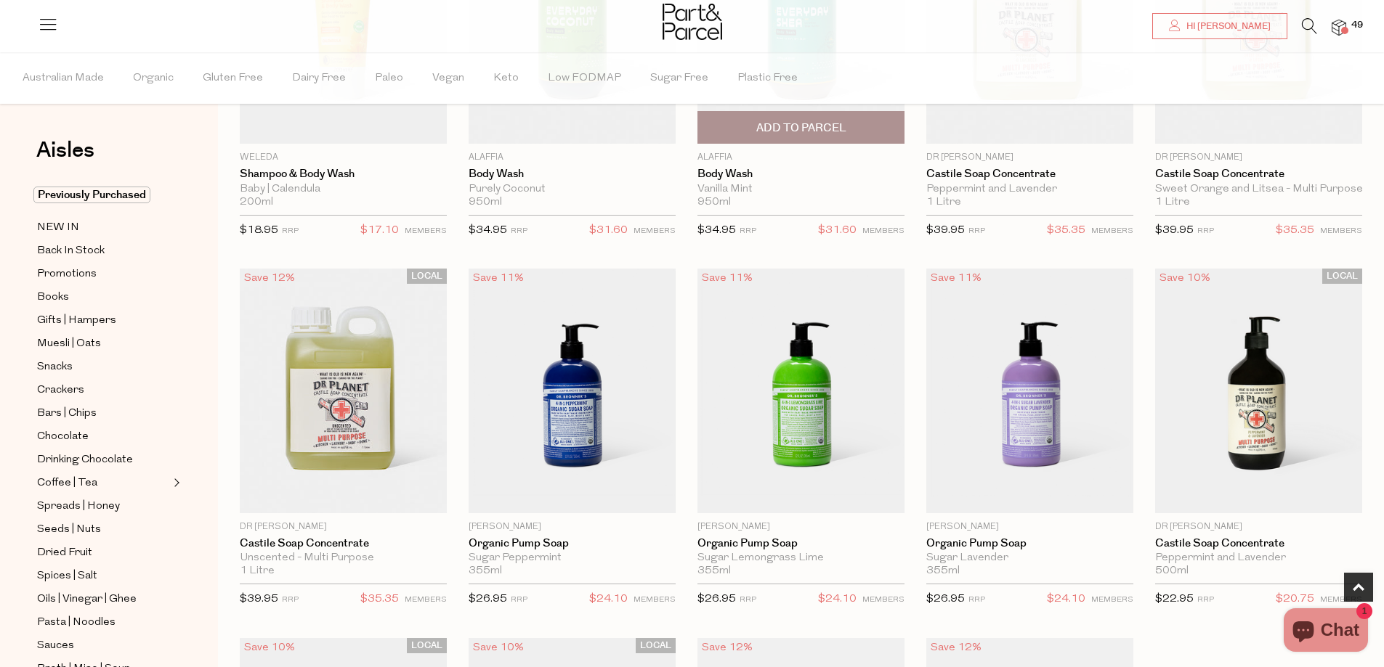
scroll to position [363, 0]
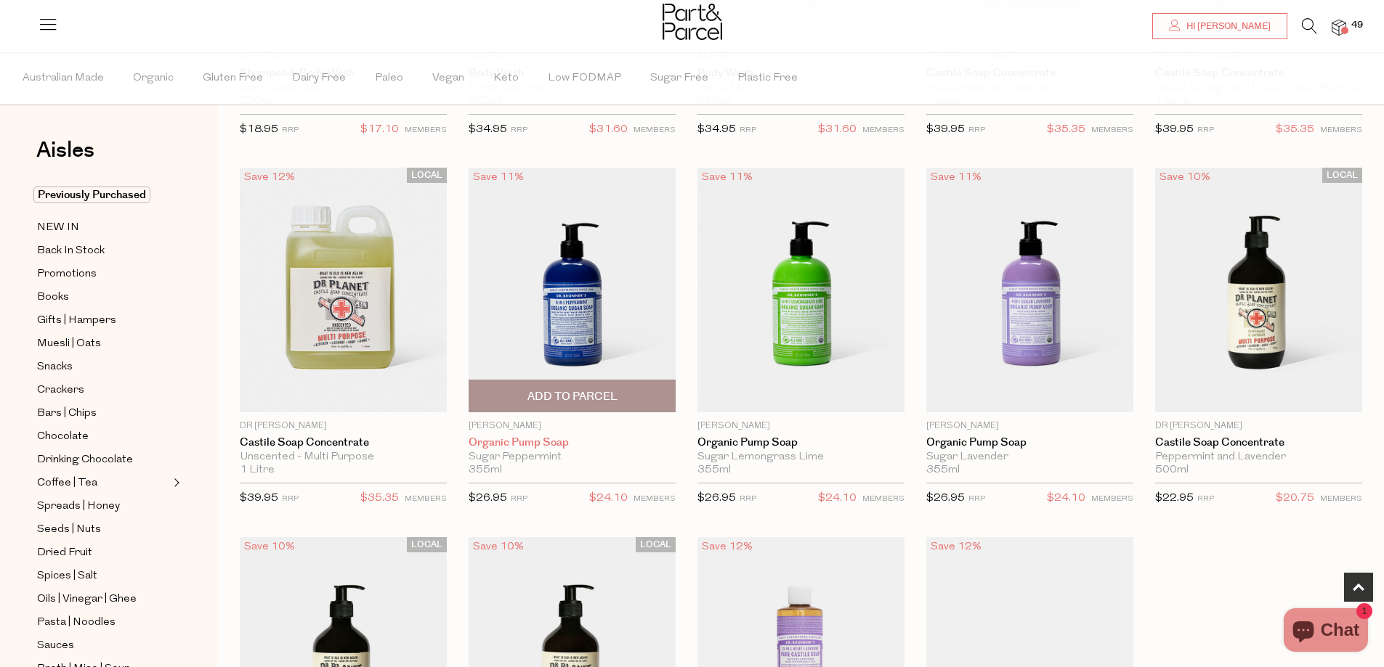
click at [529, 443] on link "Organic Pump Soap" at bounding box center [571, 443] width 207 height 13
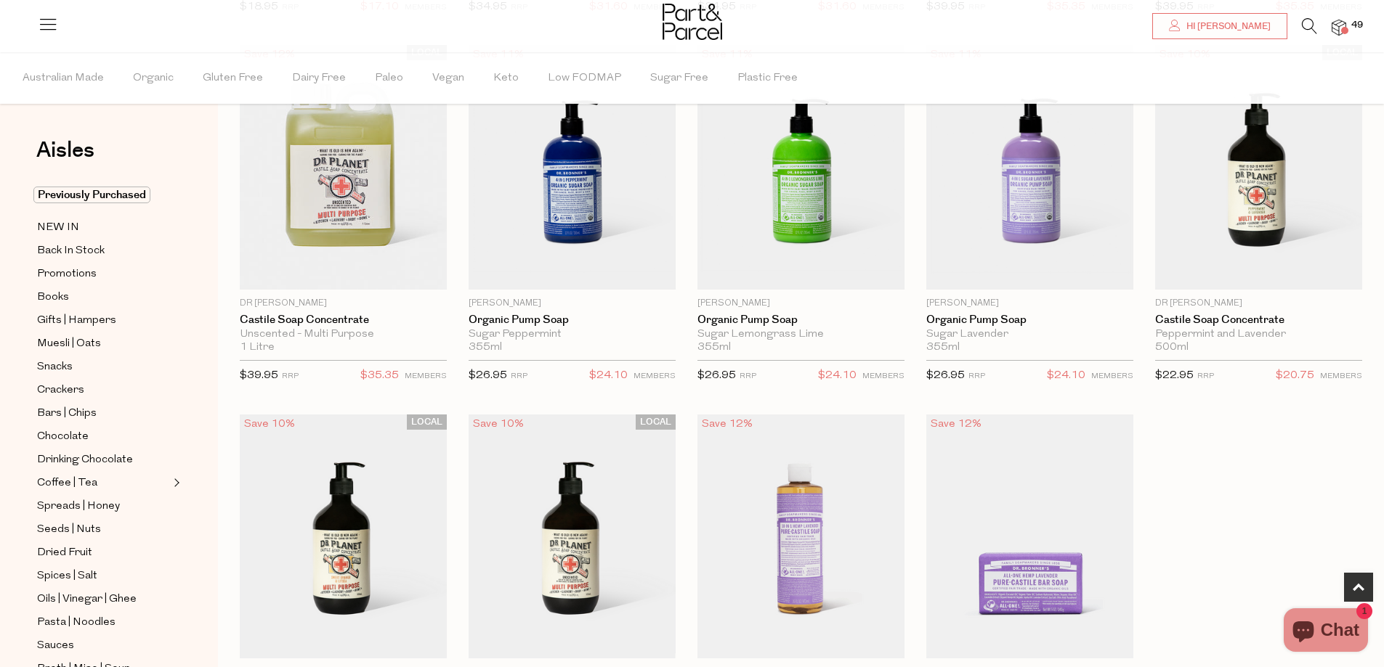
scroll to position [508, 0]
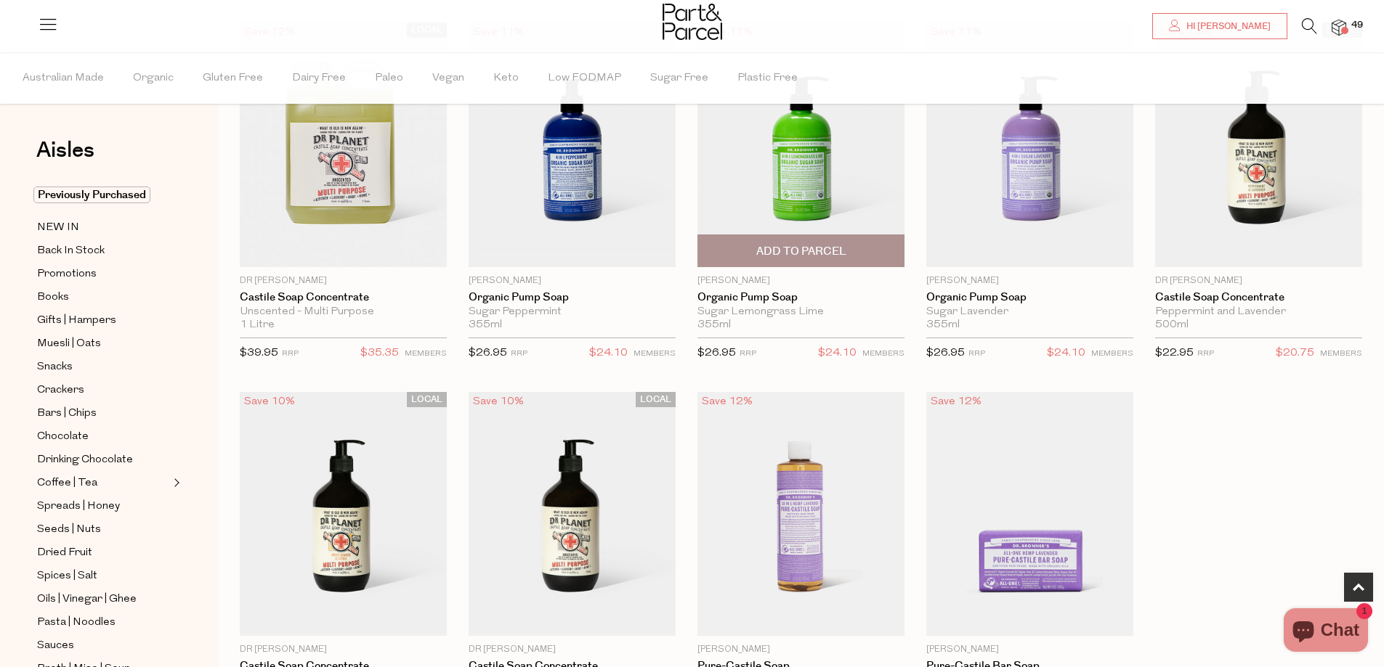
click at [773, 307] on div "Sugar Lemongrass Lime" at bounding box center [800, 312] width 207 height 13
click at [805, 171] on img at bounding box center [800, 145] width 207 height 244
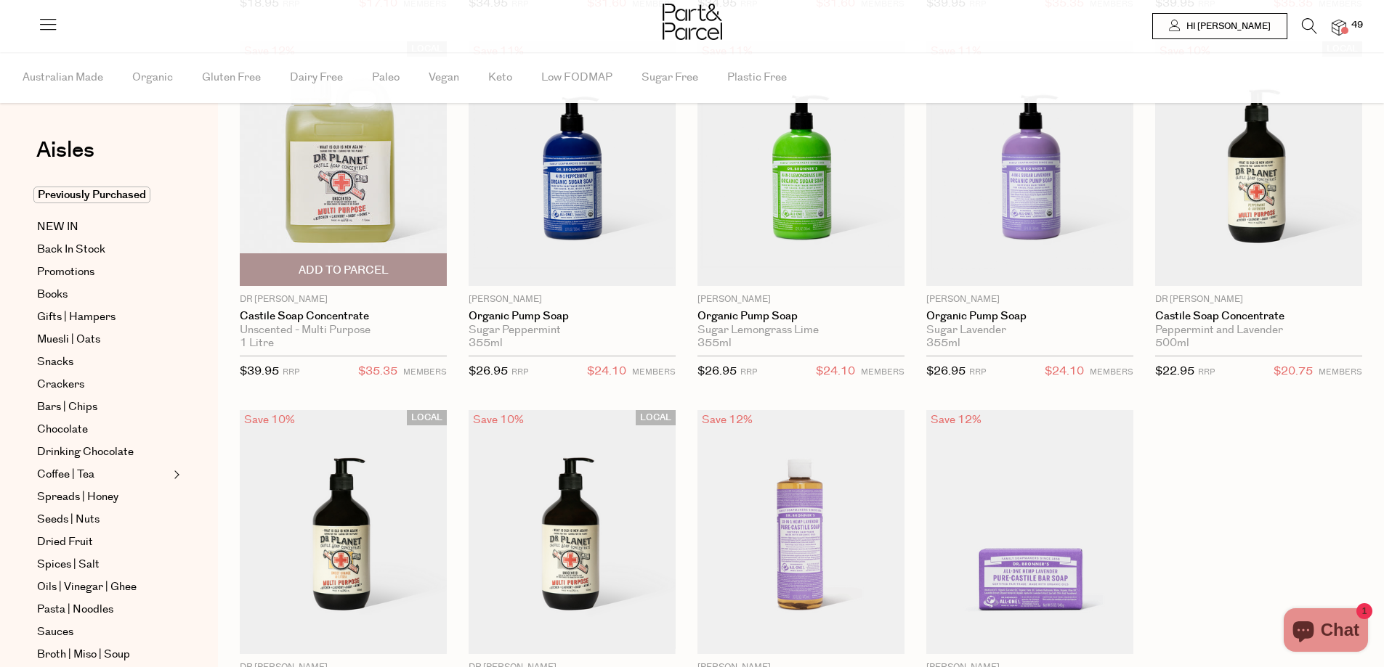
scroll to position [506, 0]
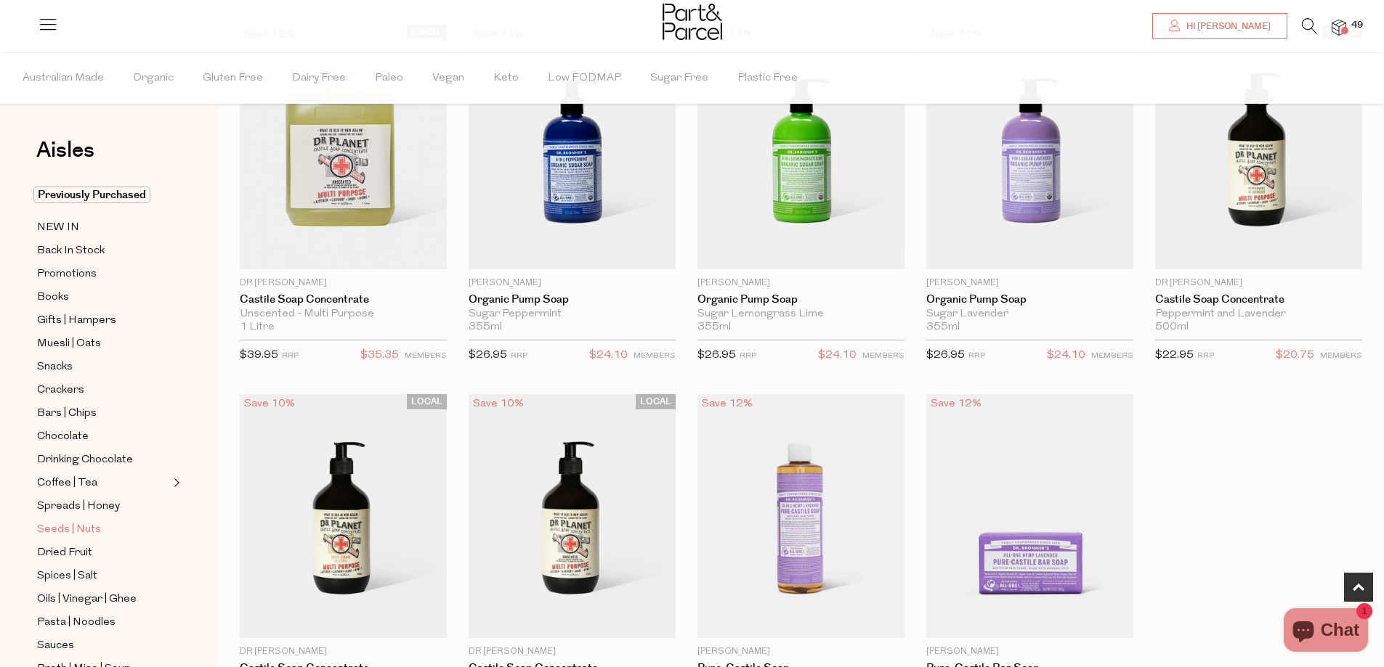
click at [80, 521] on span "Seeds | Nuts" at bounding box center [69, 529] width 64 height 17
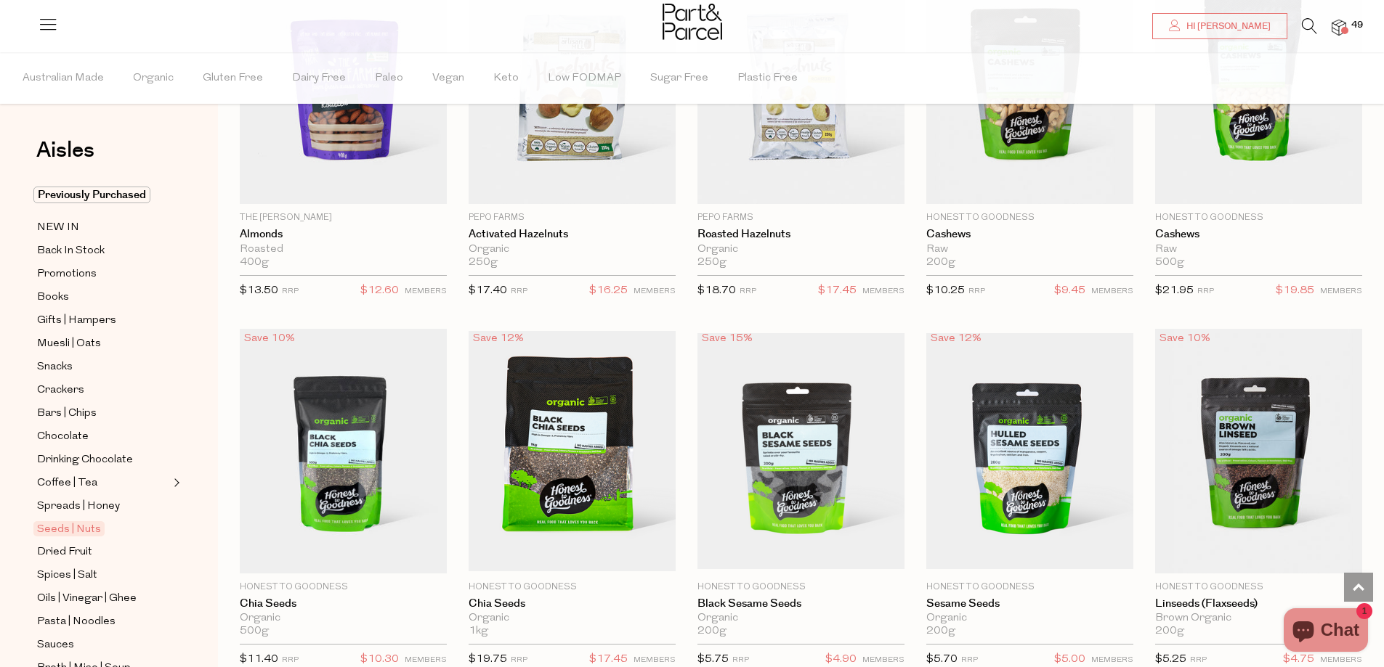
scroll to position [1743, 0]
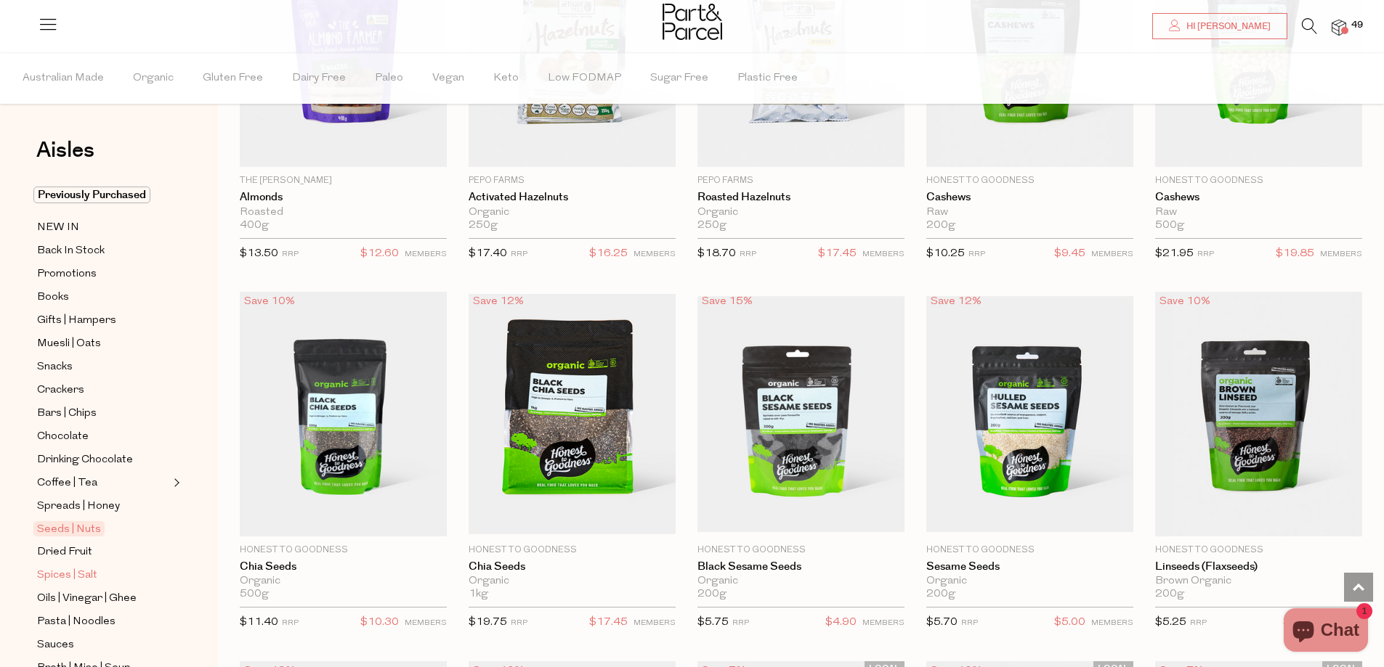
click at [66, 567] on span "Spices | Salt" at bounding box center [67, 575] width 60 height 17
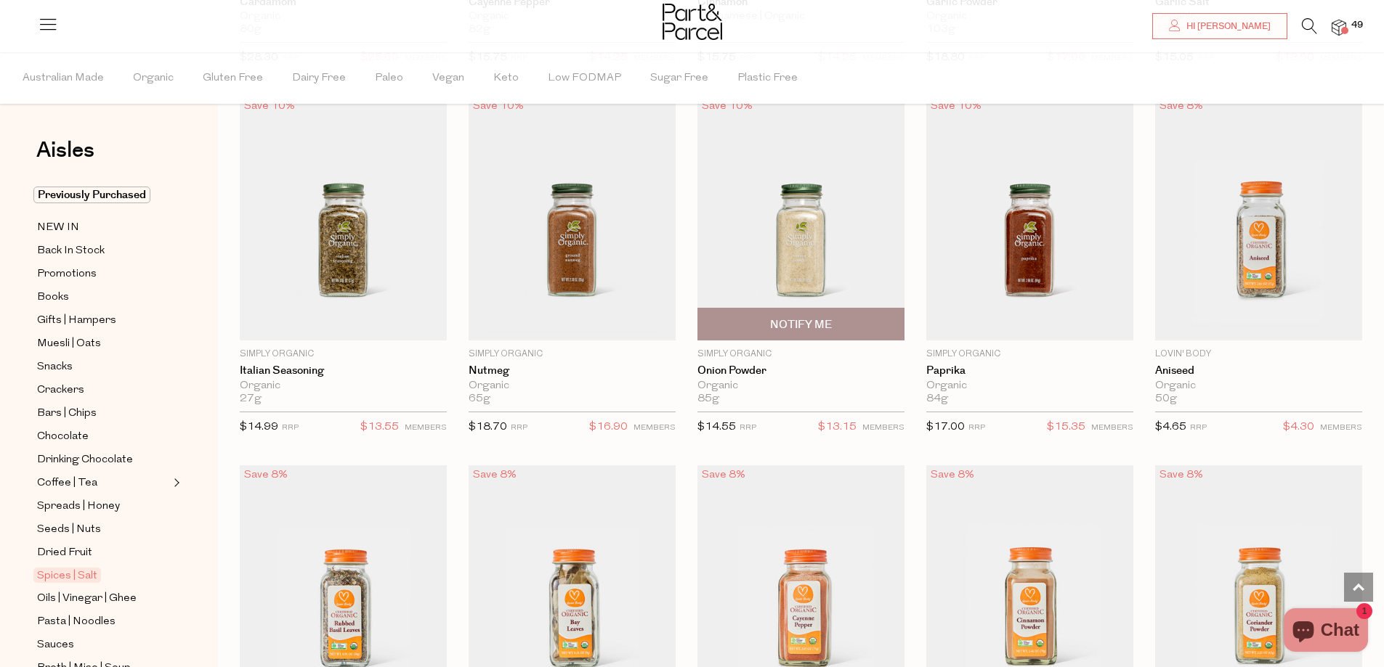
scroll to position [1961, 0]
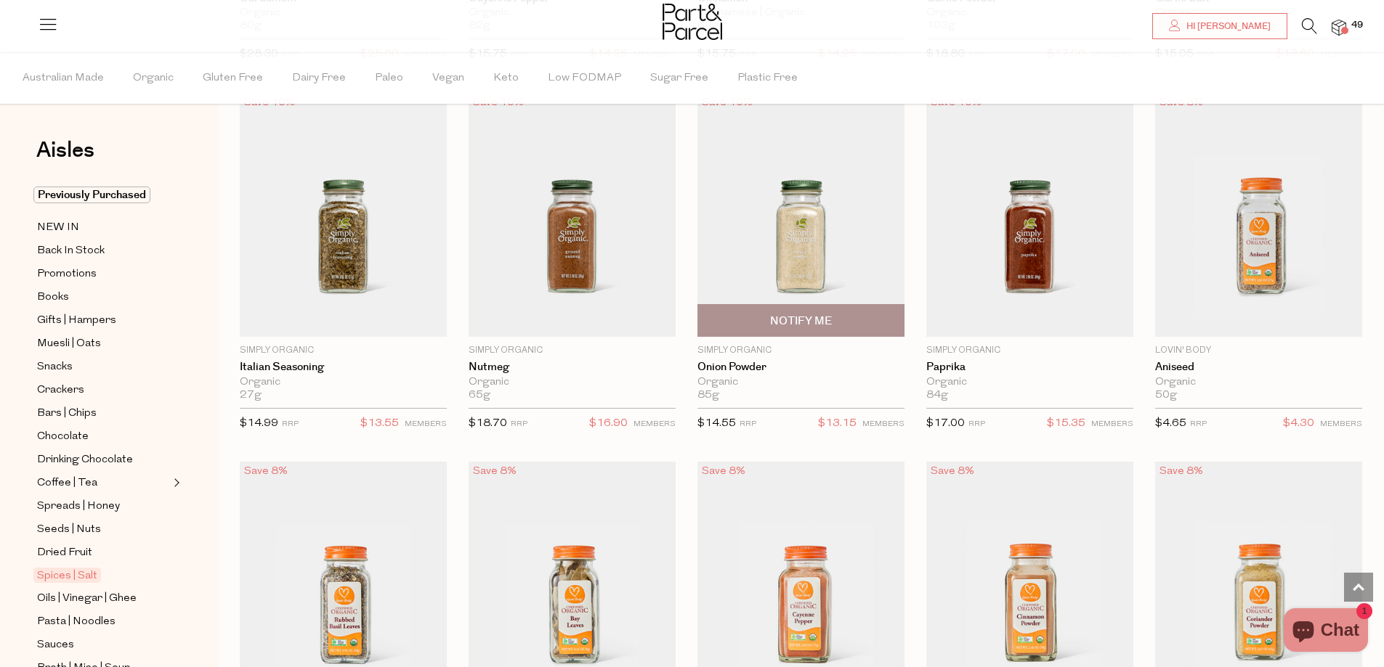
click at [877, 230] on img at bounding box center [800, 215] width 207 height 244
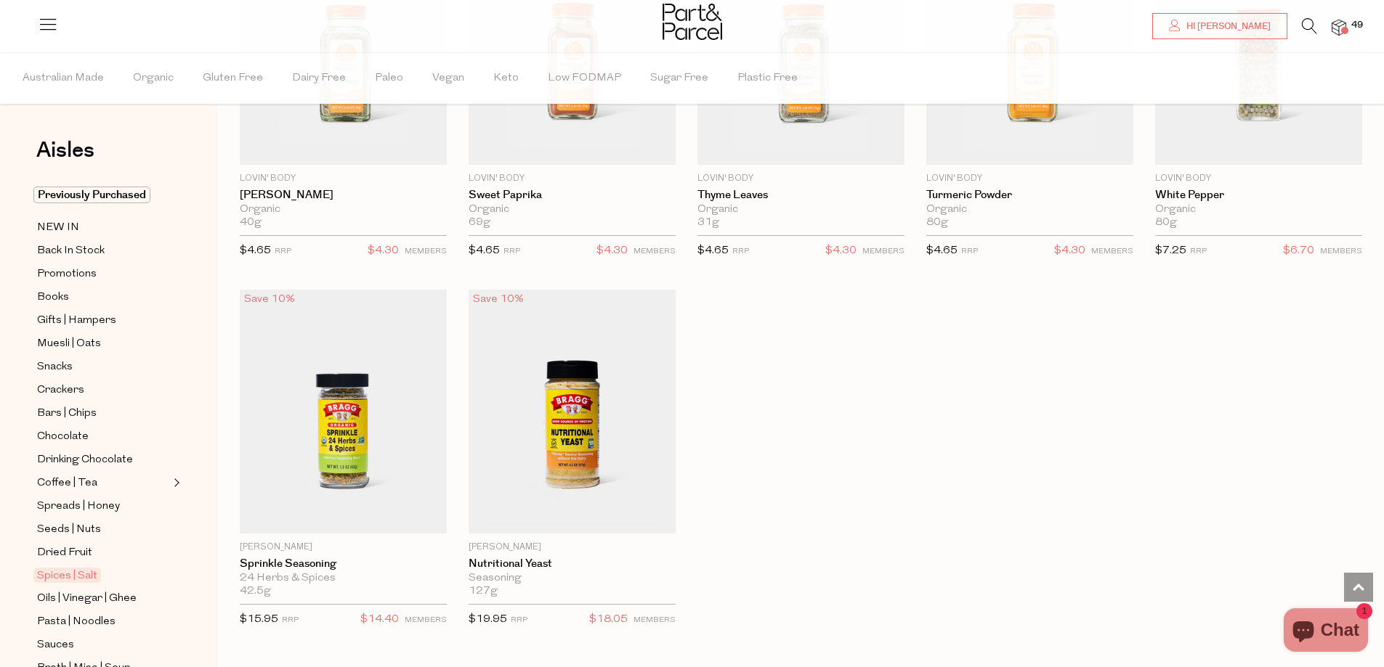
scroll to position [3995, 0]
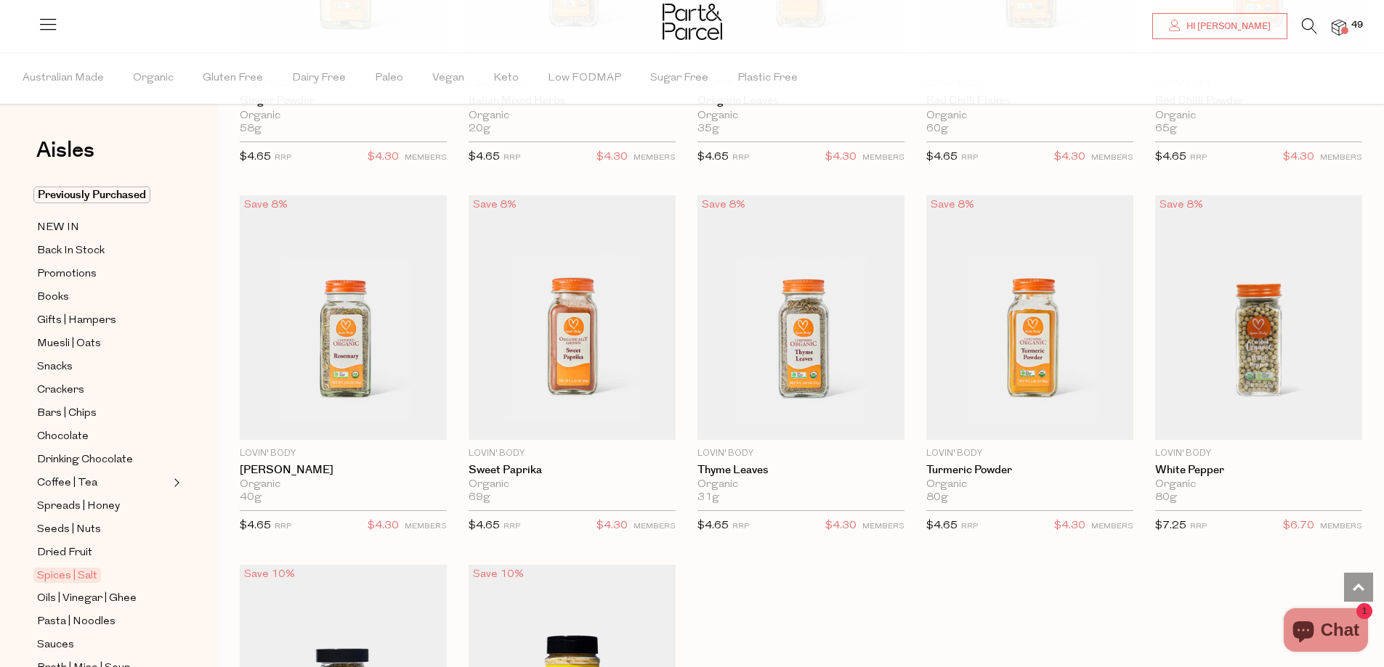
click at [1352, 20] on span "49" at bounding box center [1356, 25] width 19 height 13
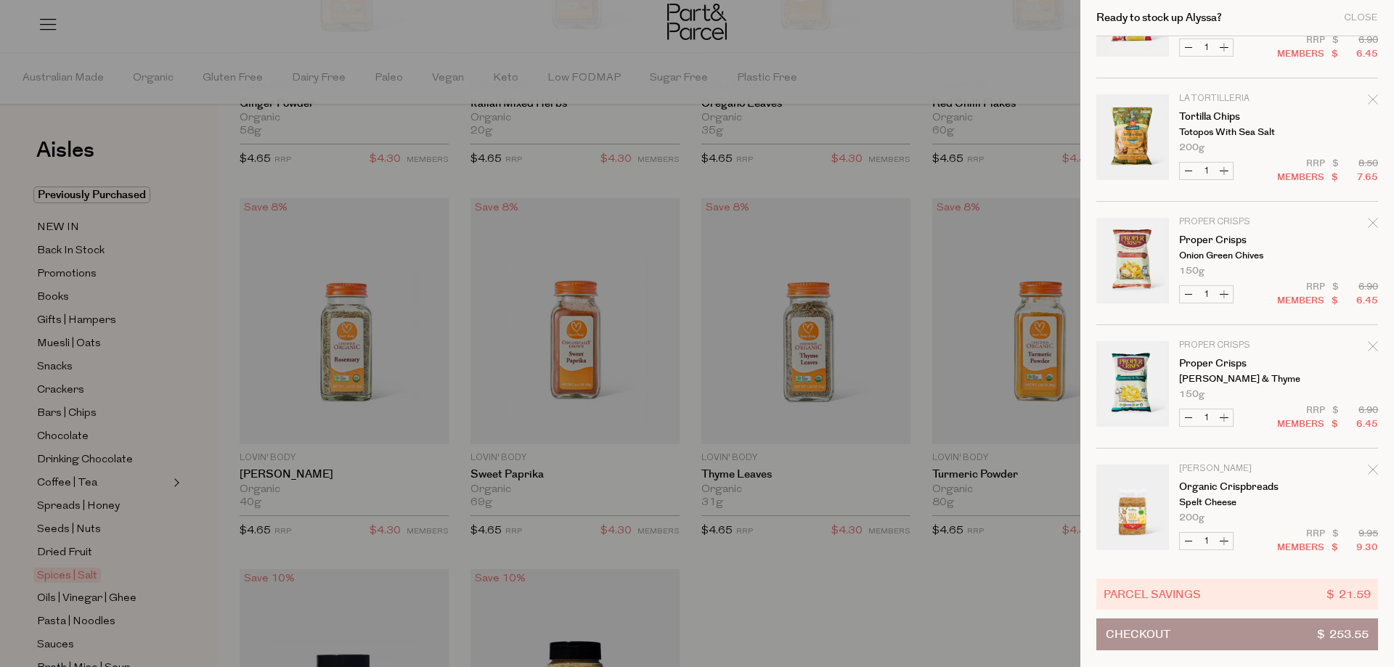
scroll to position [3178, 0]
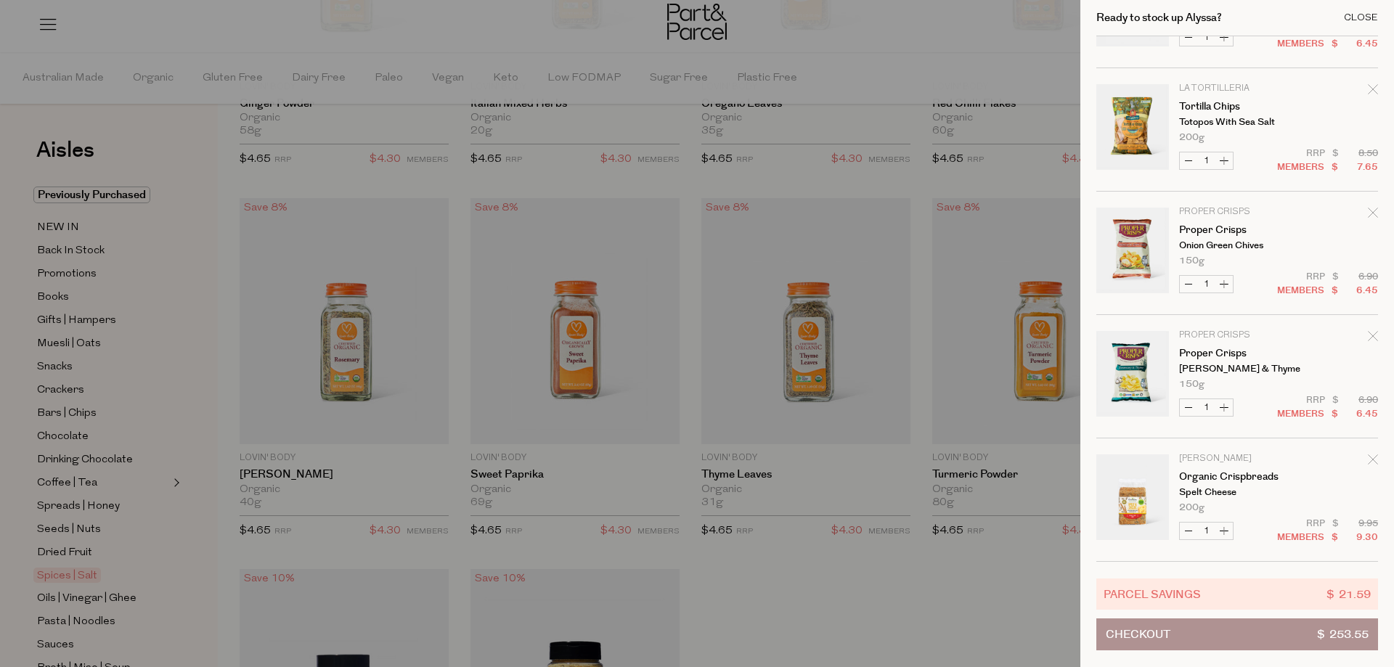
click at [1356, 16] on div "Close" at bounding box center [1361, 17] width 34 height 9
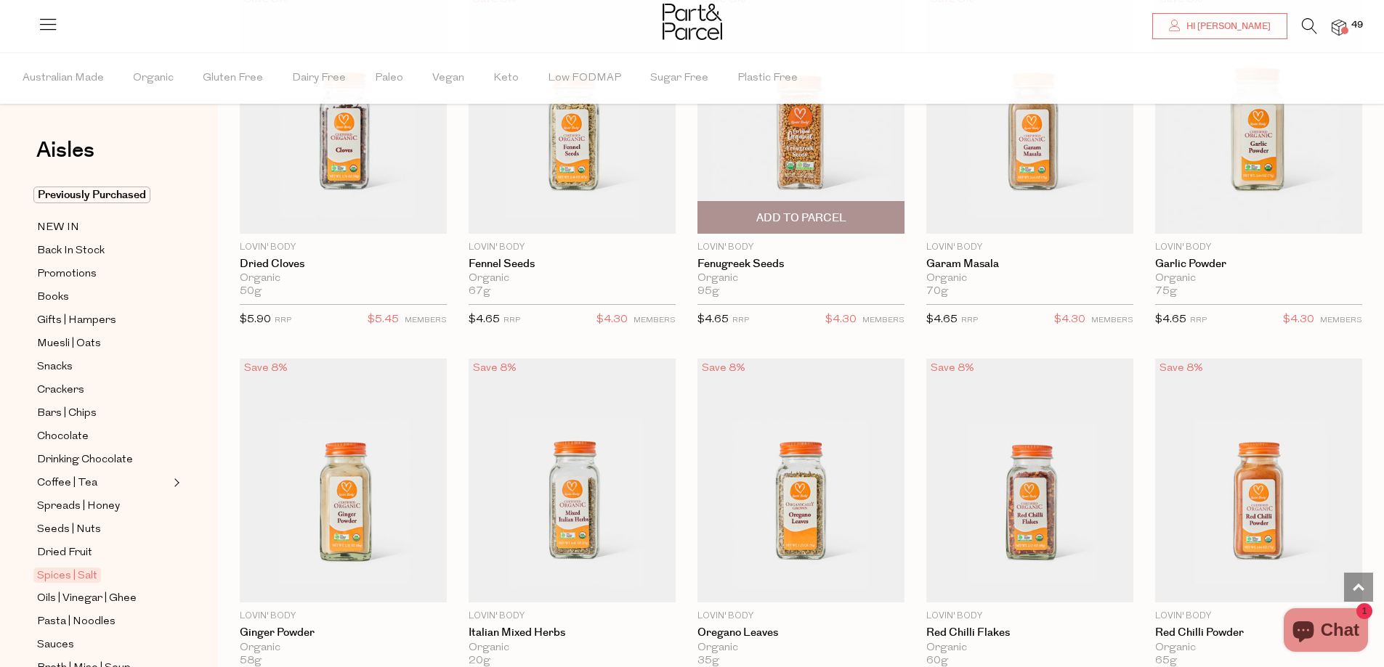
scroll to position [2905, 0]
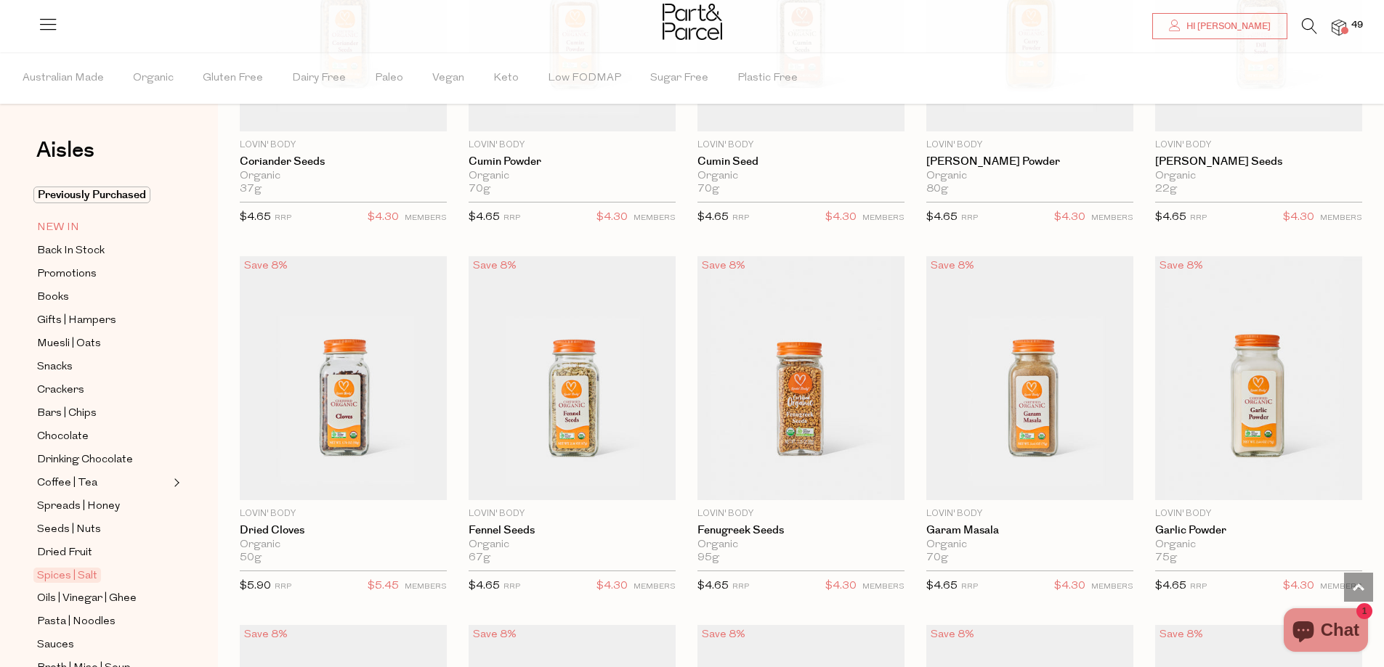
click at [49, 230] on span "NEW IN" at bounding box center [58, 227] width 42 height 17
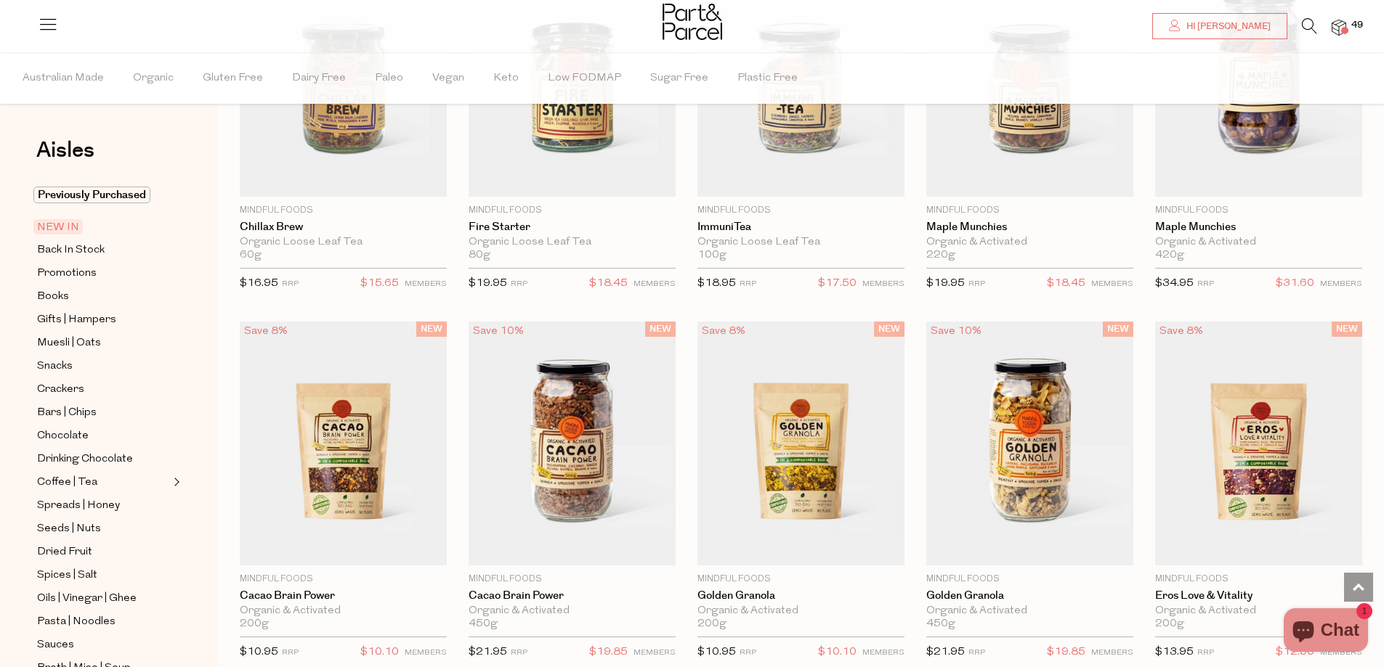
scroll to position [1388, 0]
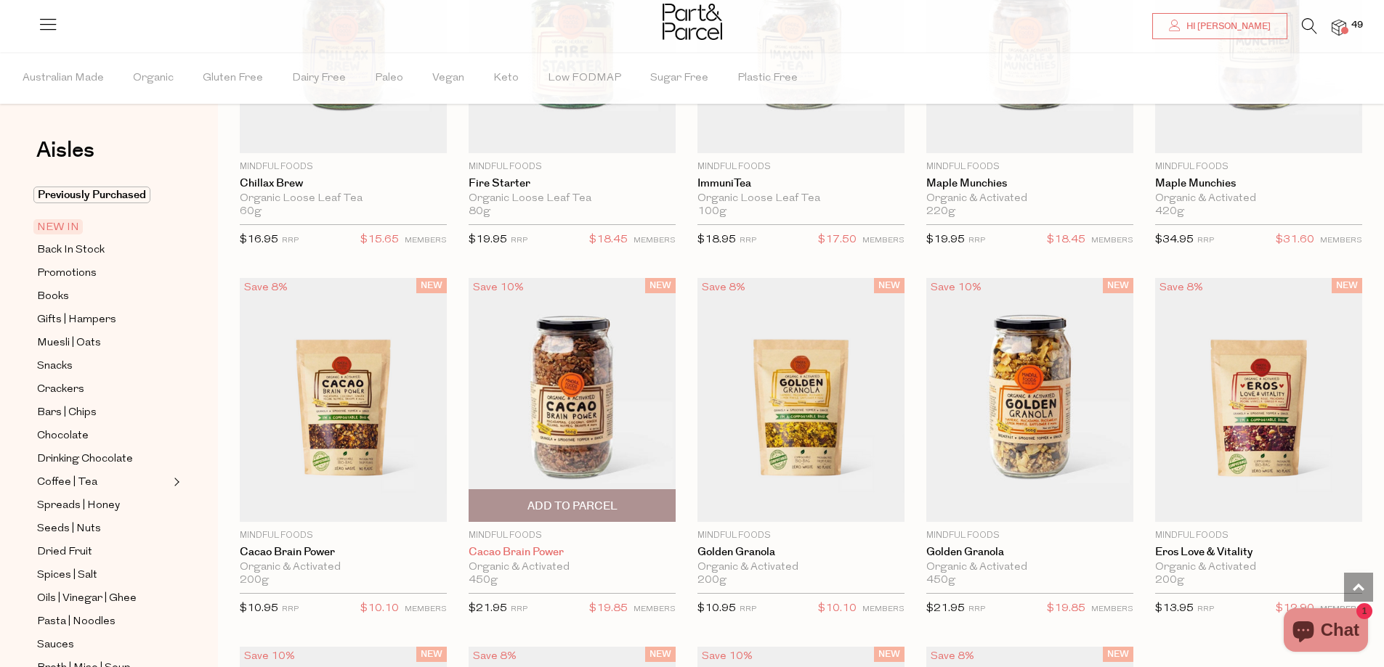
click at [553, 546] on link "Cacao Brain Power" at bounding box center [571, 552] width 207 height 13
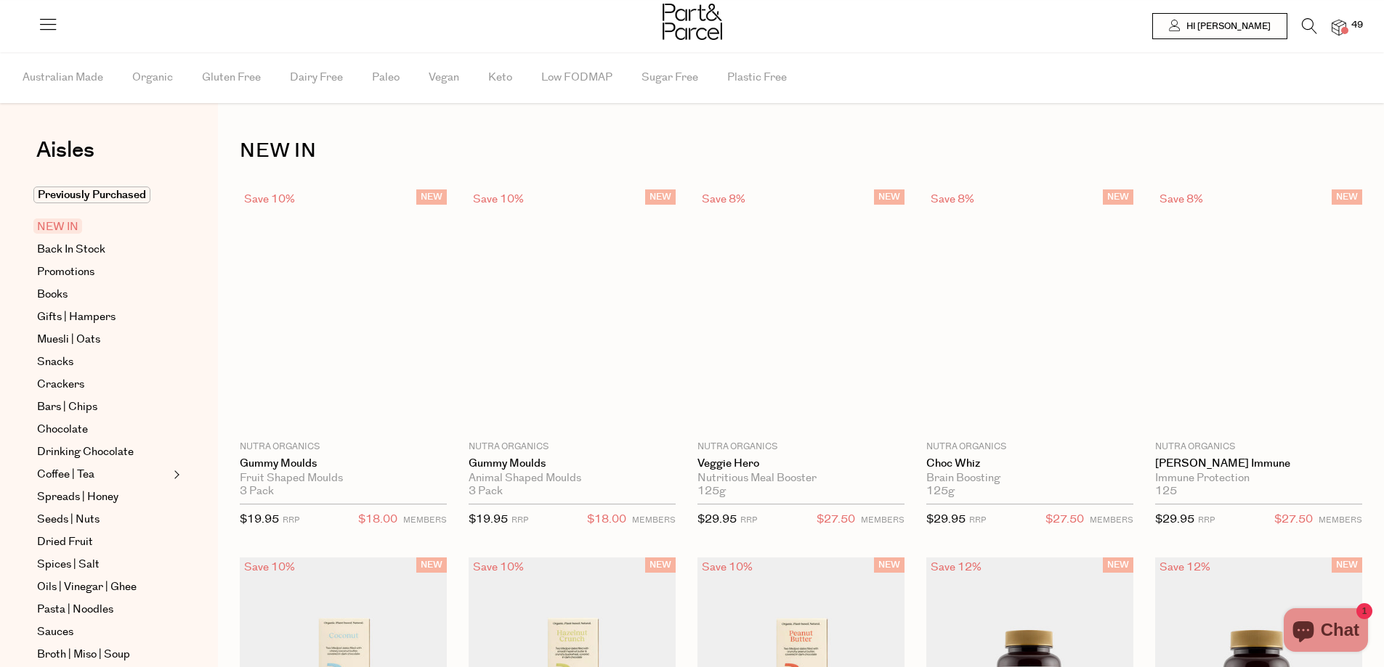
scroll to position [857, 0]
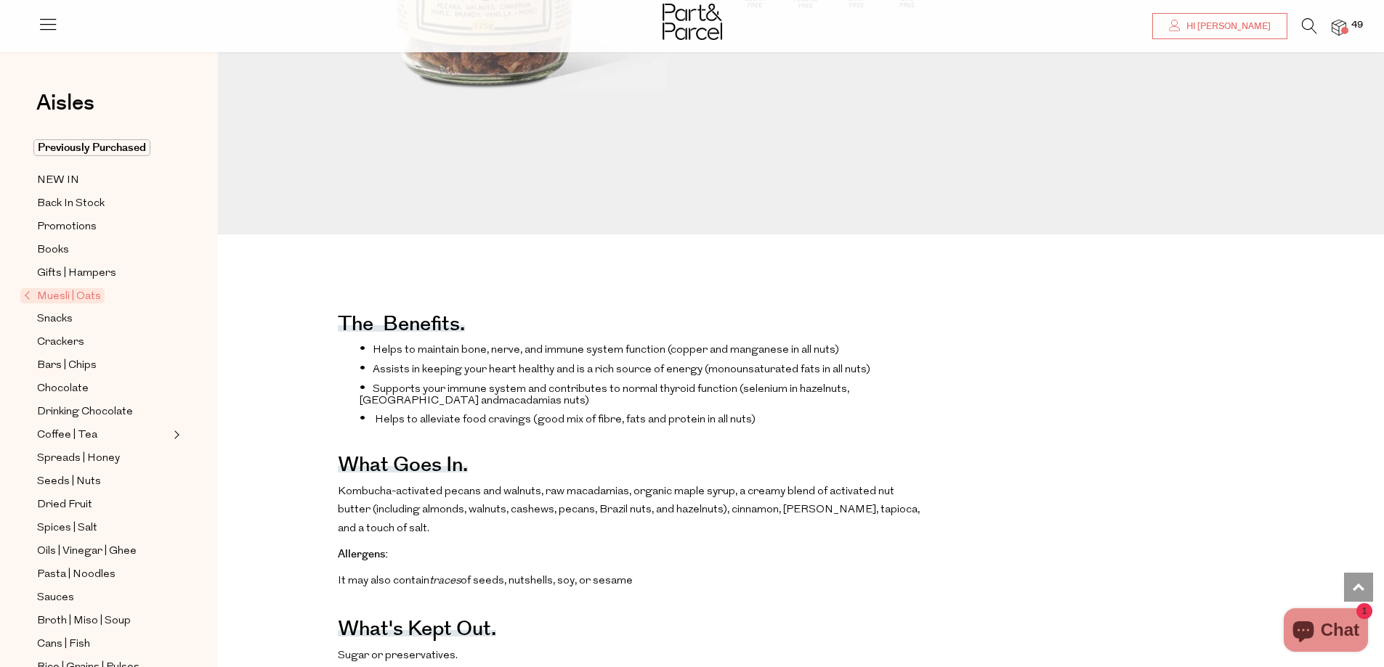
scroll to position [218, 0]
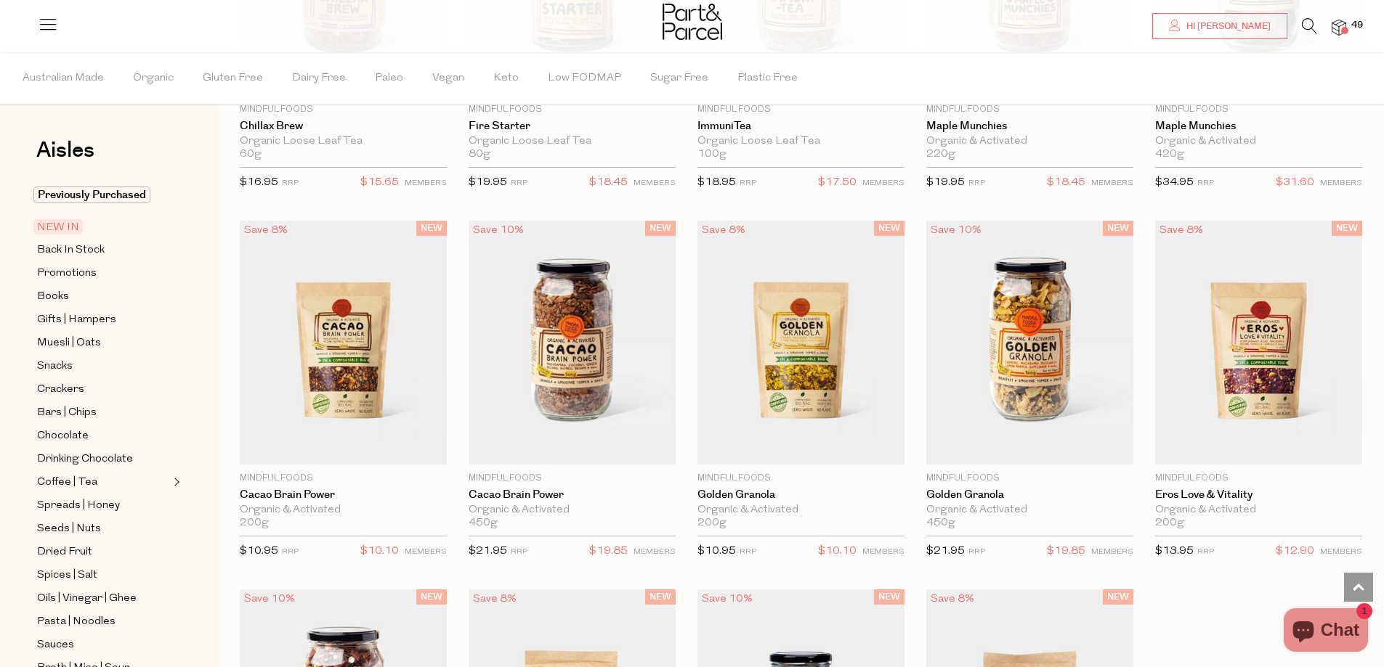
scroll to position [1867, 0]
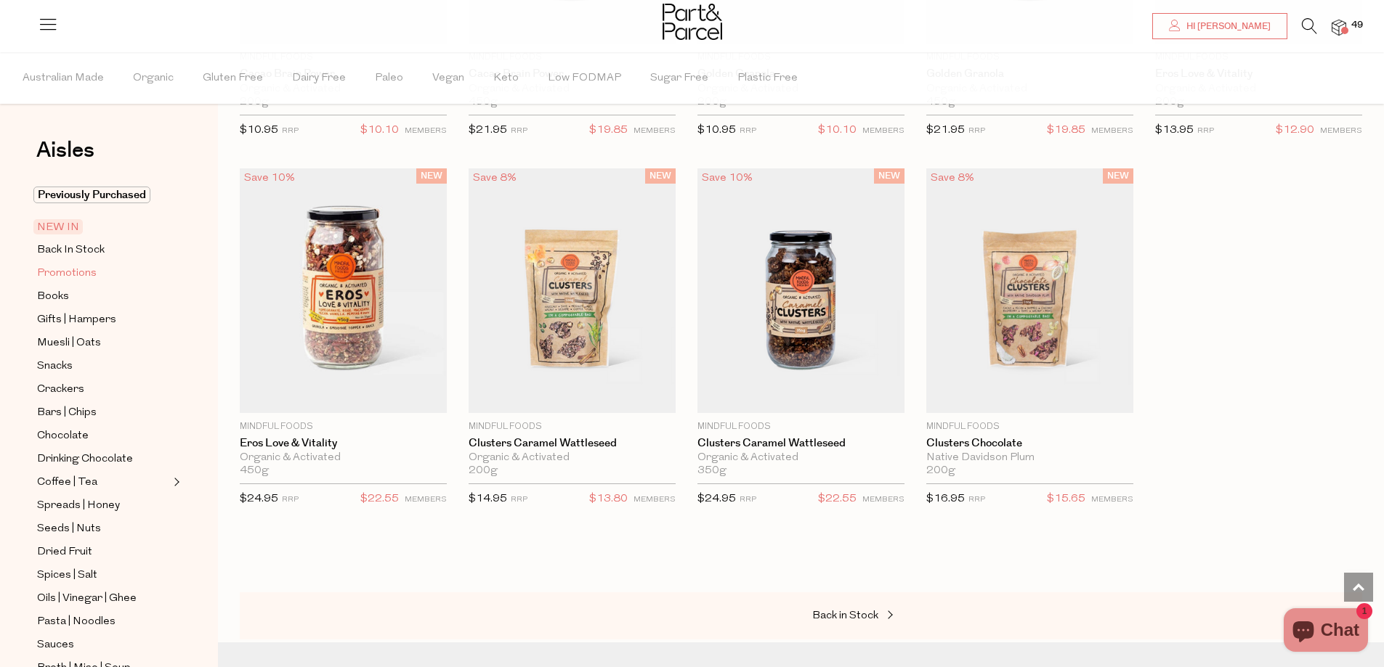
click at [60, 269] on span "Promotions" at bounding box center [67, 273] width 60 height 17
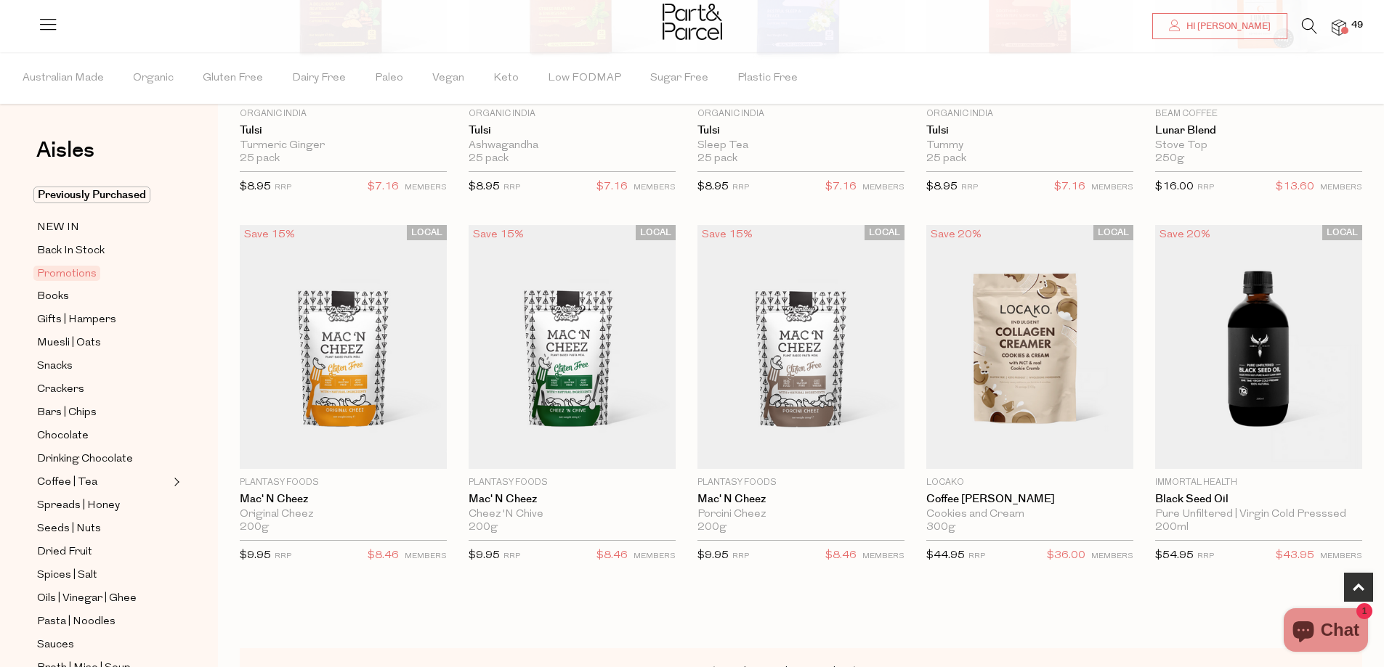
scroll to position [436, 0]
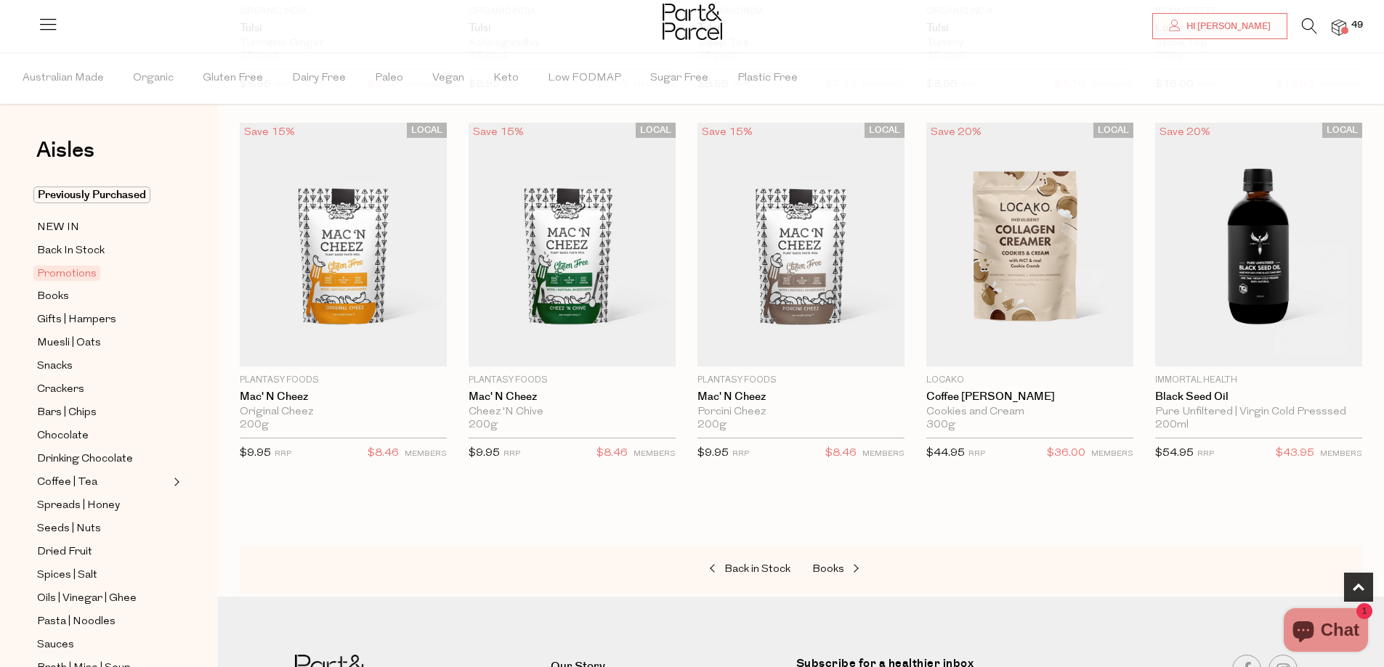
click at [1308, 35] on link at bounding box center [1309, 30] width 15 height 15
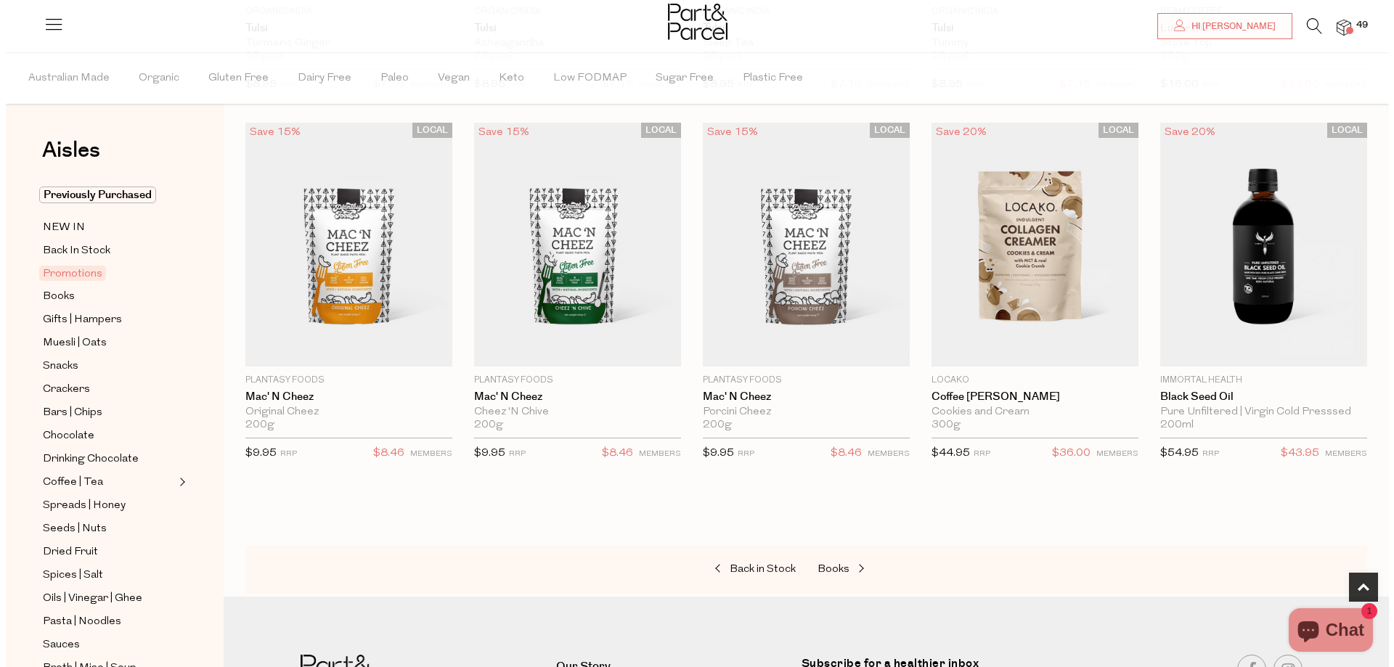
scroll to position [439, 0]
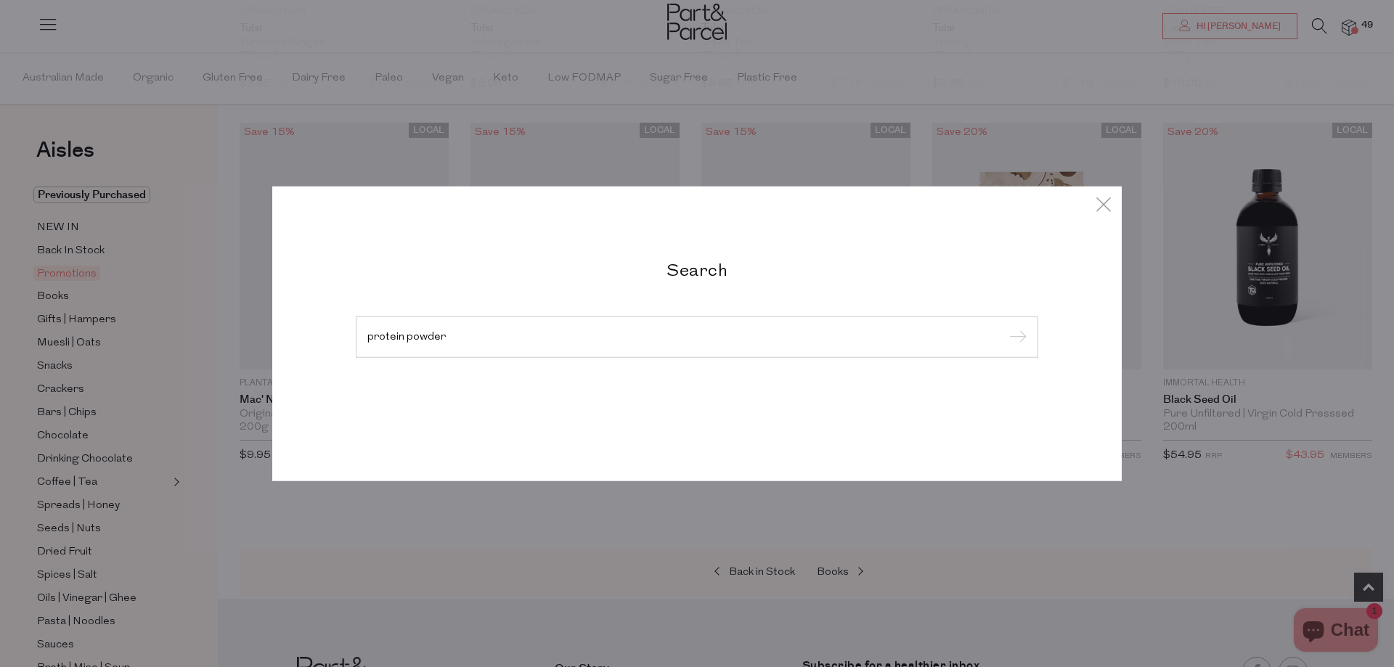
type input "protein powder"
click at [1005, 327] on input "submit" at bounding box center [1016, 338] width 22 height 22
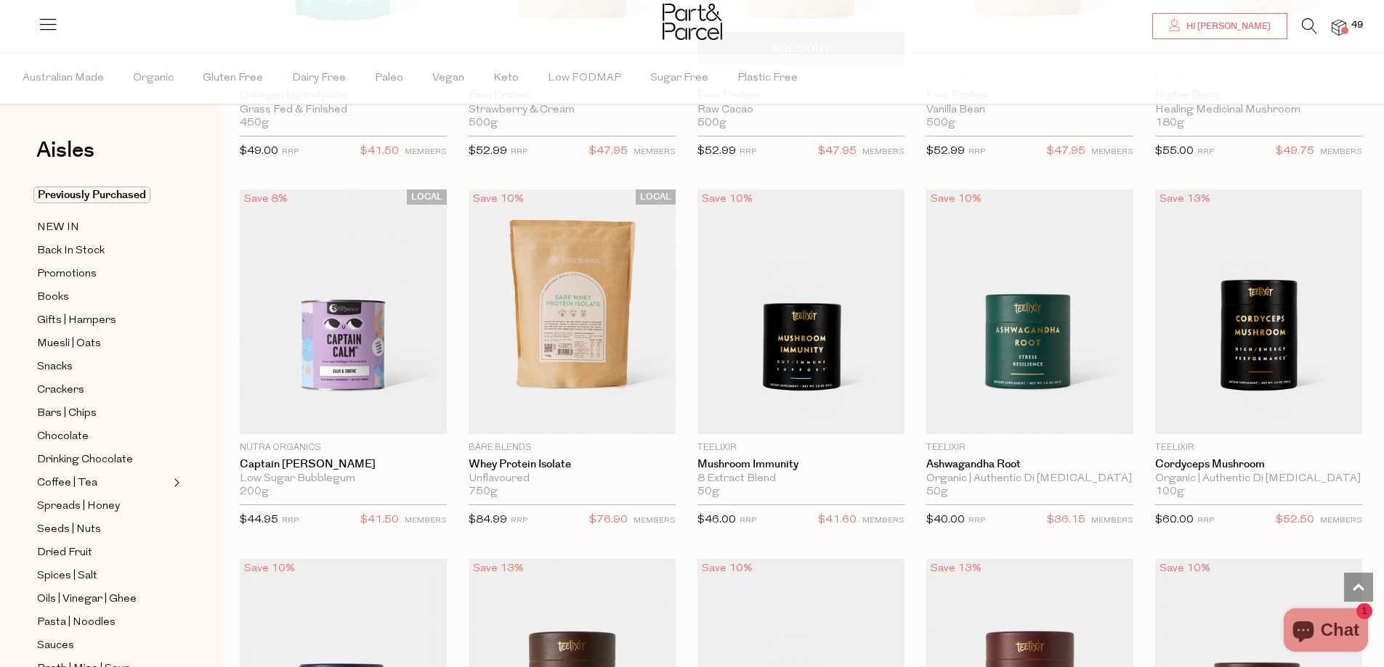
scroll to position [2978, 0]
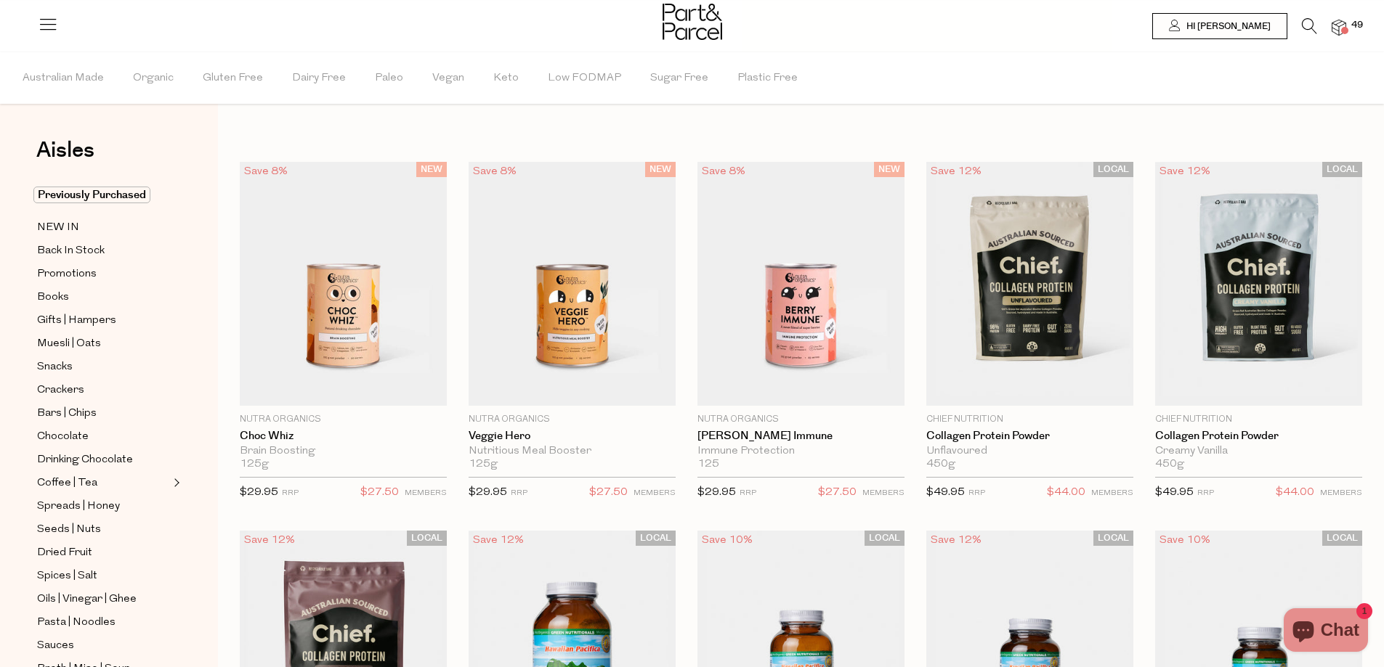
click at [1347, 30] on span at bounding box center [1344, 30] width 7 height 7
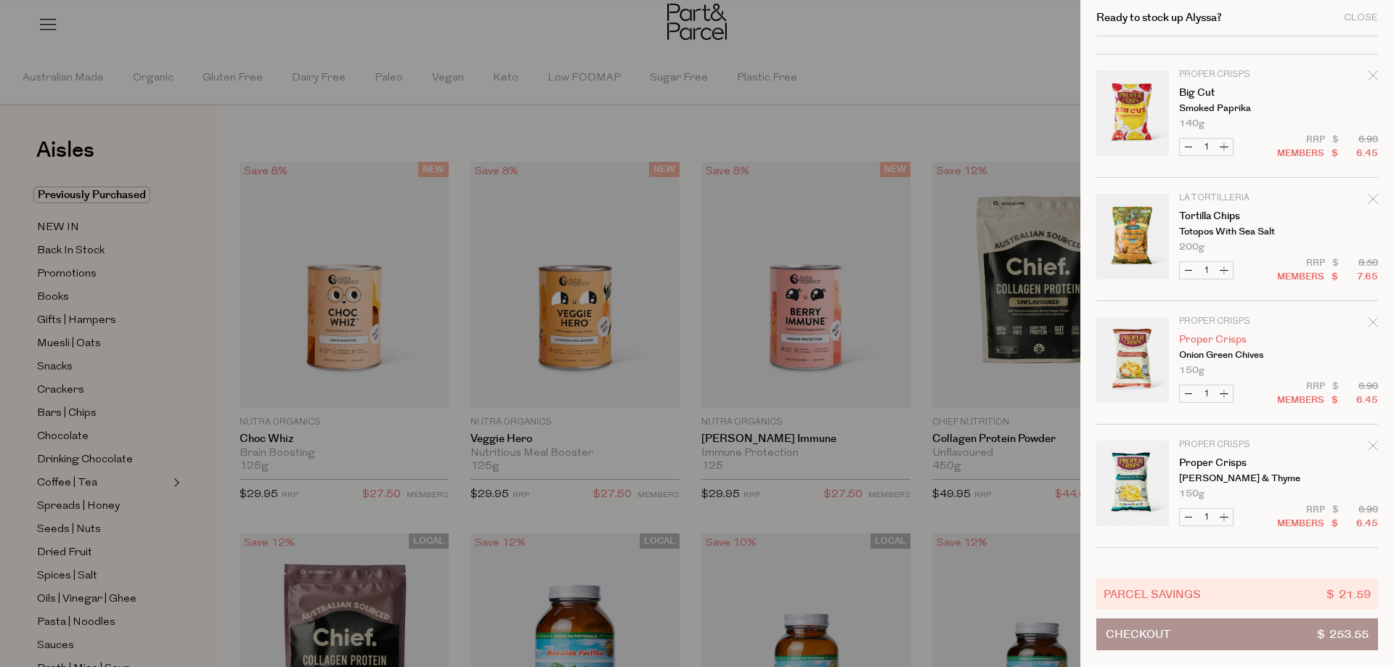
scroll to position [3178, 0]
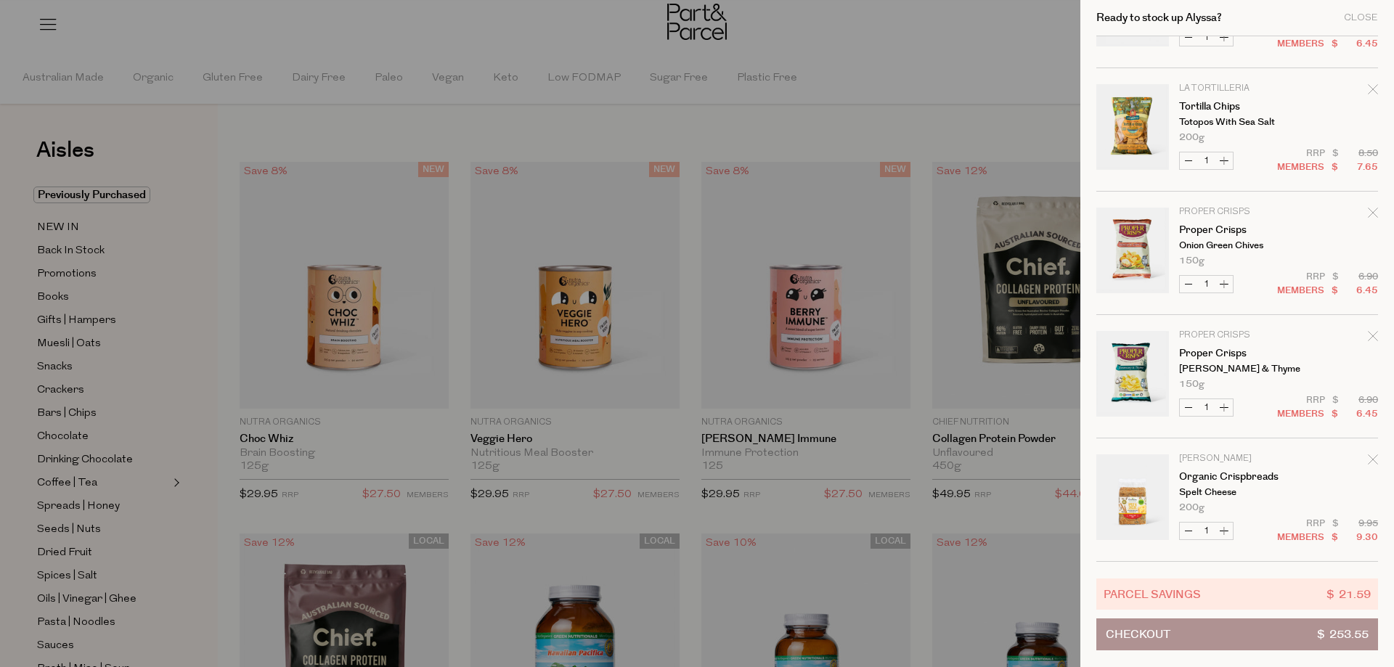
click at [1233, 637] on button "Checkout $ 253.55" at bounding box center [1238, 635] width 282 height 32
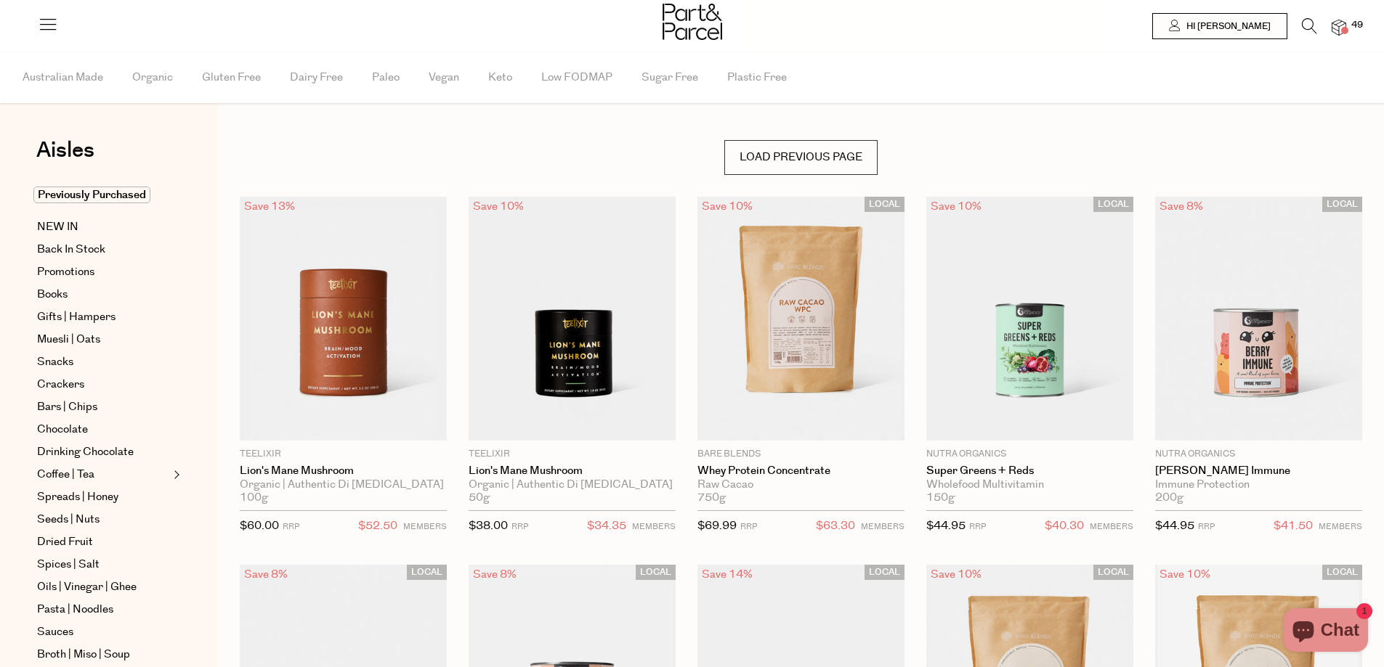
click at [1336, 30] on img at bounding box center [1338, 28] width 15 height 17
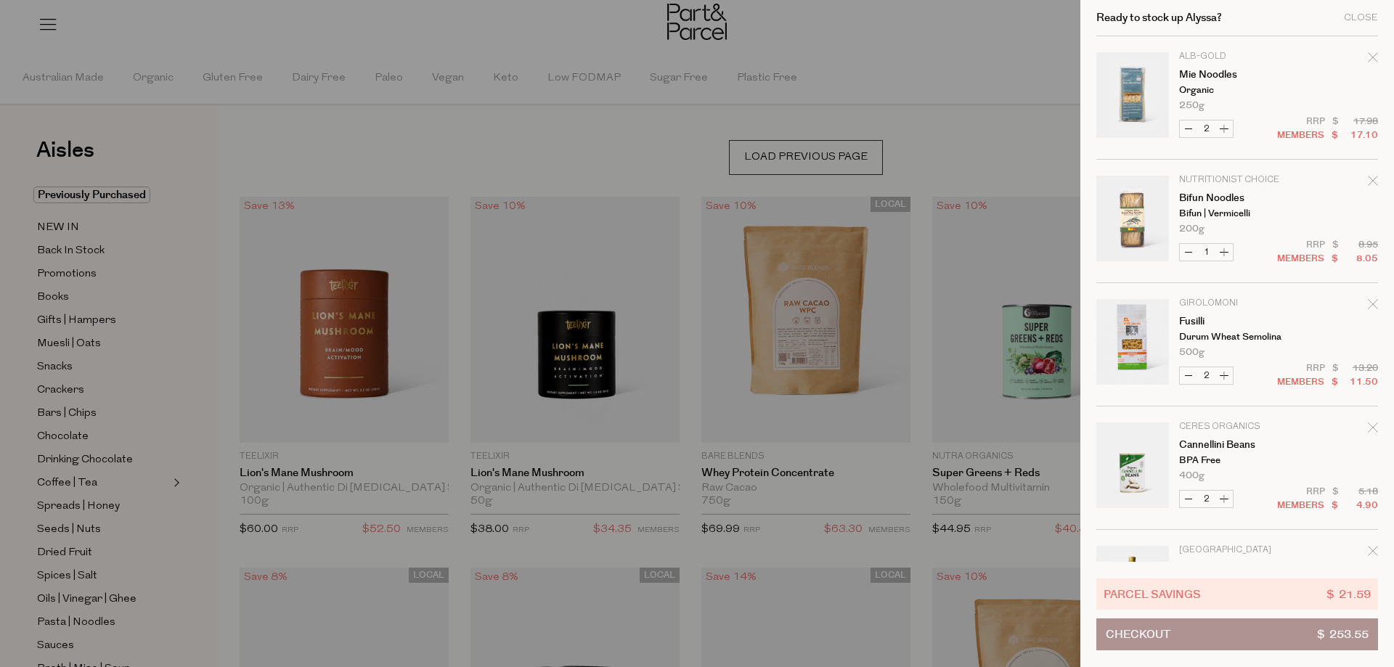
click at [1249, 636] on button "Checkout $ 253.55" at bounding box center [1238, 635] width 282 height 32
